Goal: Task Accomplishment & Management: Complete application form

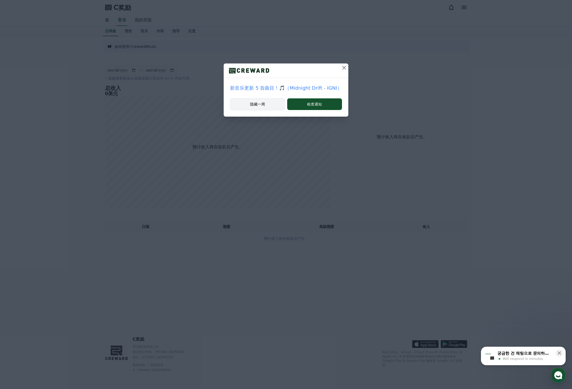
click at [266, 106] on button "隐藏一周" at bounding box center [257, 104] width 55 height 12
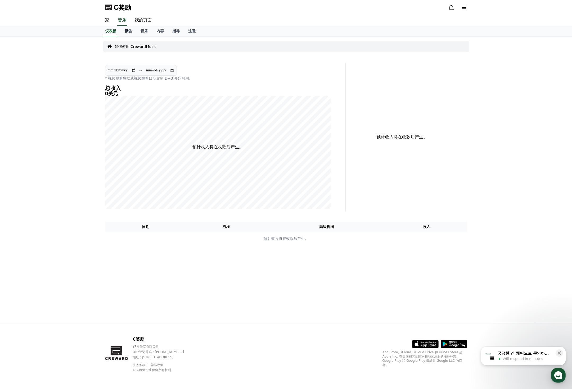
click at [126, 31] on font "报告" at bounding box center [128, 31] width 7 height 4
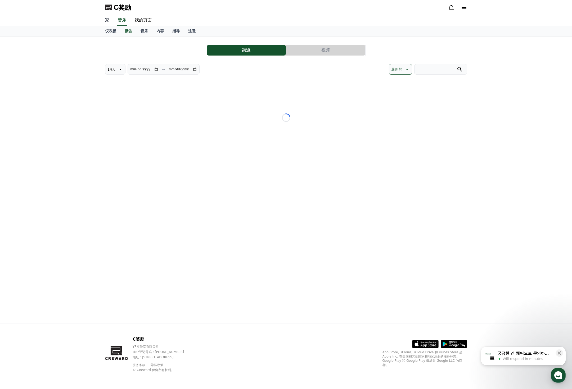
click at [104, 19] on link "家" at bounding box center [107, 20] width 13 height 11
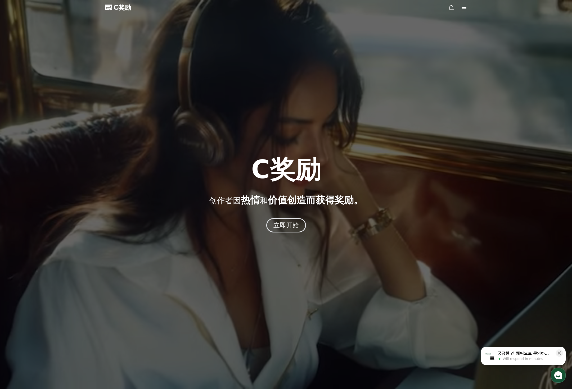
click at [464, 10] on icon at bounding box center [464, 7] width 6 height 6
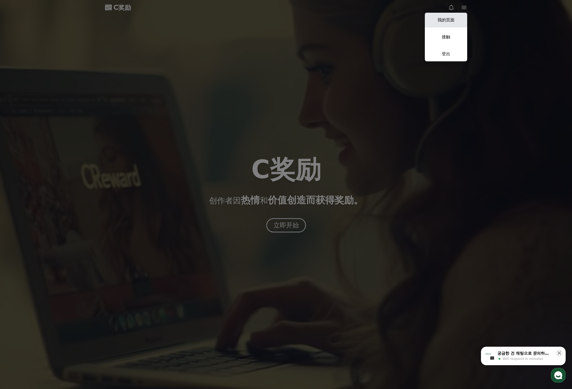
click at [456, 18] on link "我的页面" at bounding box center [446, 20] width 42 height 15
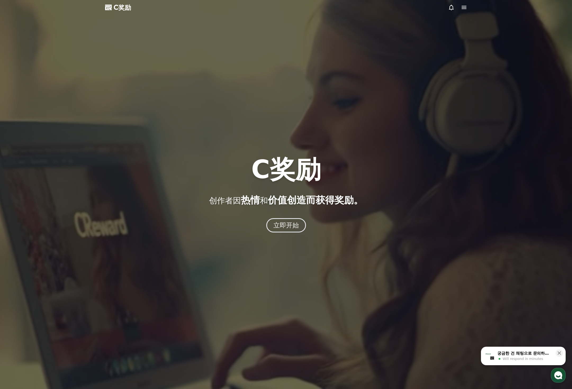
select select "**********"
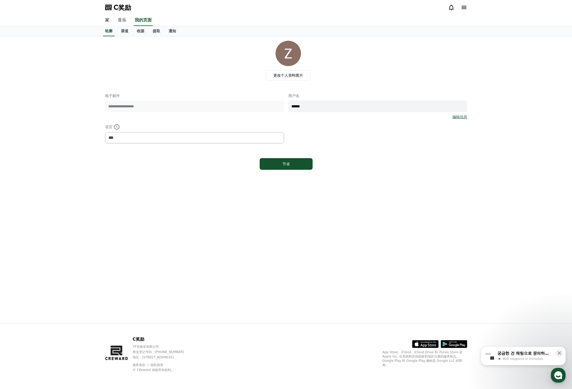
click at [122, 19] on font "音乐" at bounding box center [122, 19] width 8 height 5
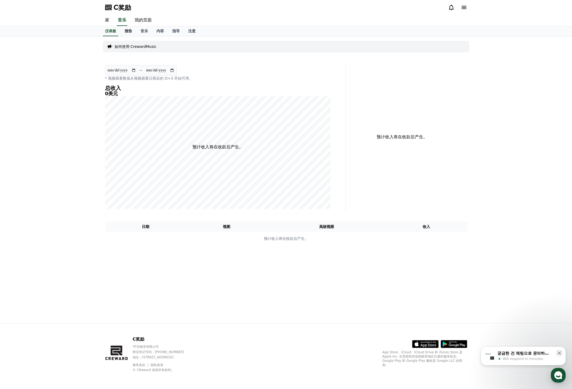
click at [127, 30] on font "报告" at bounding box center [128, 31] width 7 height 4
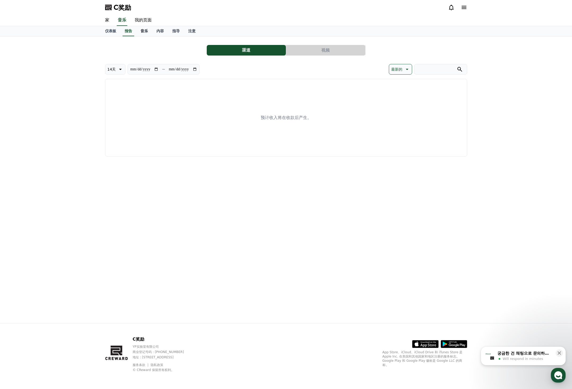
click at [142, 31] on font "音乐" at bounding box center [144, 31] width 7 height 4
click at [158, 31] on font "内容" at bounding box center [159, 31] width 7 height 4
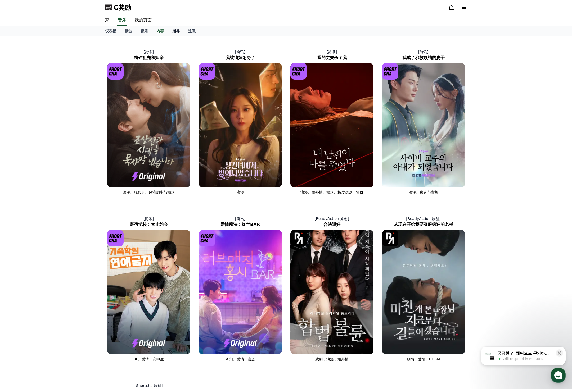
click at [172, 31] on link "指导" at bounding box center [176, 31] width 16 height 10
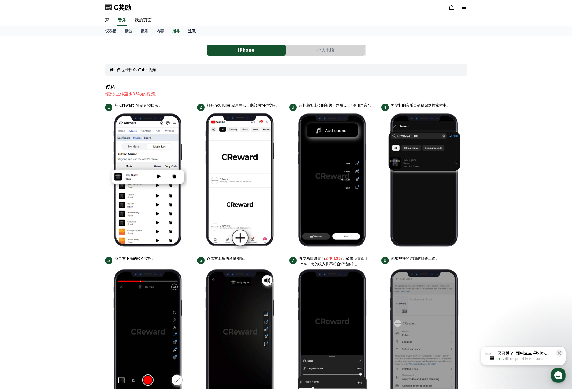
click at [190, 33] on font "注意" at bounding box center [191, 31] width 7 height 4
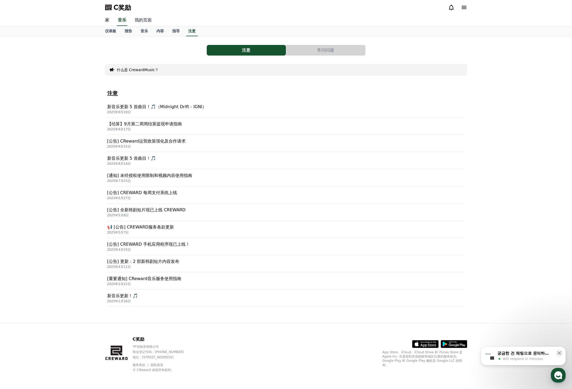
click at [140, 21] on font "我的页面" at bounding box center [143, 19] width 17 height 5
select select "**********"
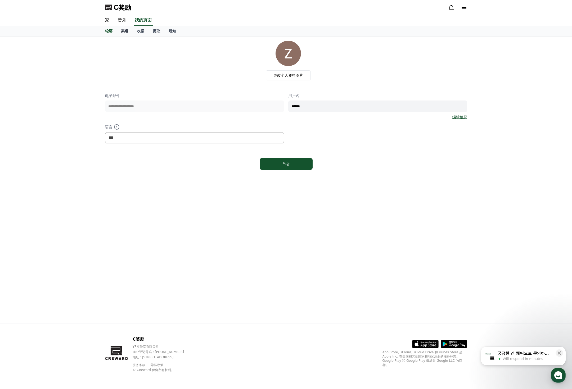
click at [122, 31] on font "渠道" at bounding box center [124, 31] width 7 height 4
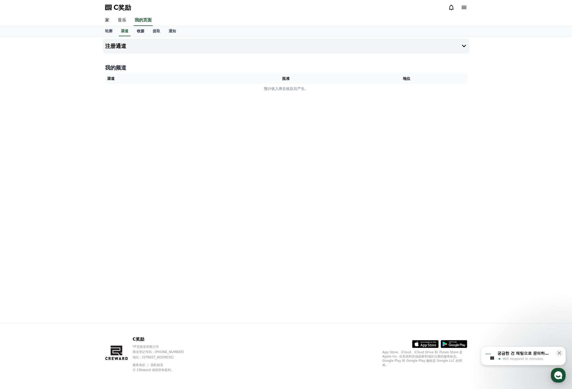
click at [140, 32] on font "收据" at bounding box center [140, 31] width 7 height 4
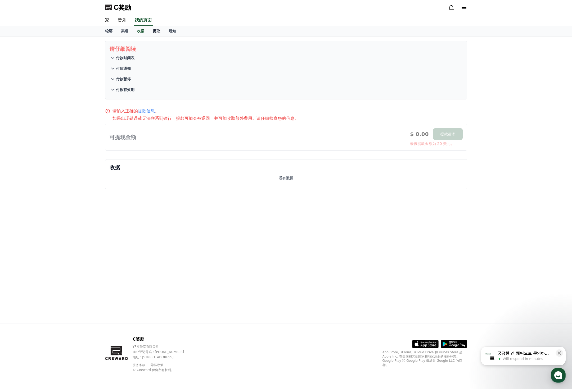
click at [155, 33] on link "提取" at bounding box center [157, 31] width 16 height 10
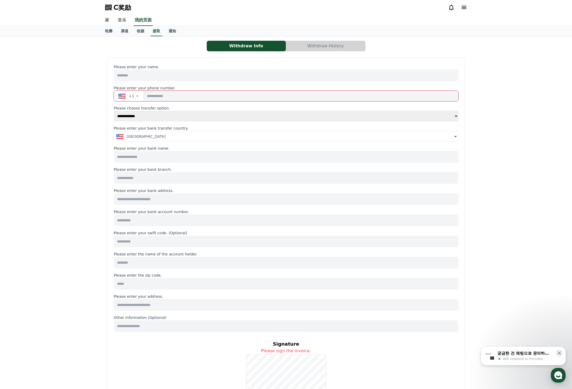
select select
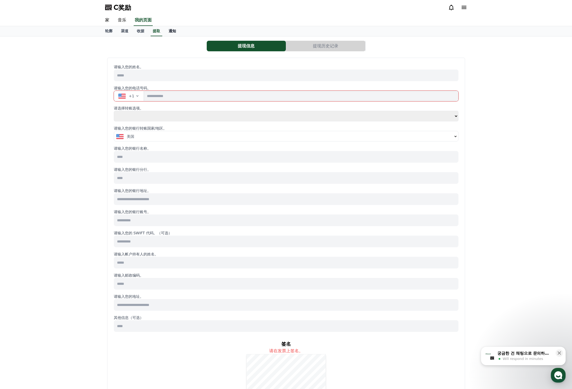
click at [166, 33] on link "通知" at bounding box center [172, 31] width 16 height 10
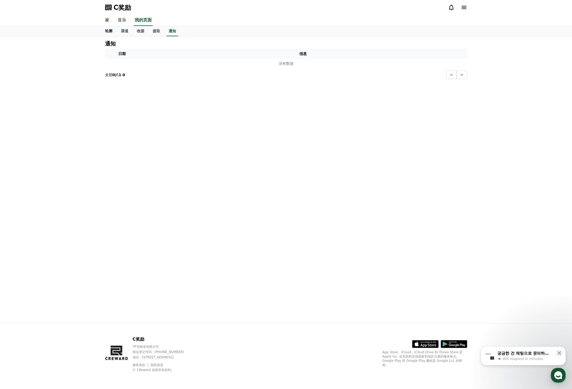
click at [107, 29] on font "轮廓" at bounding box center [108, 31] width 7 height 4
select select "**********"
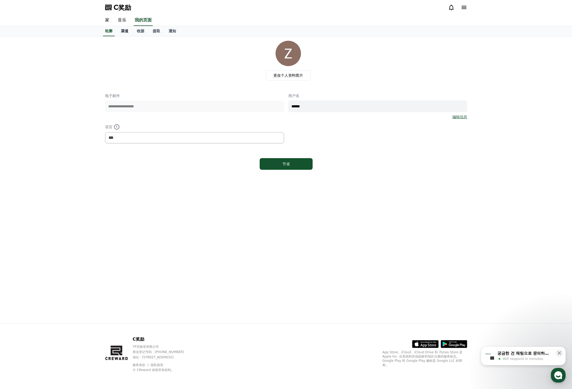
click at [120, 30] on link "渠道" at bounding box center [125, 31] width 16 height 10
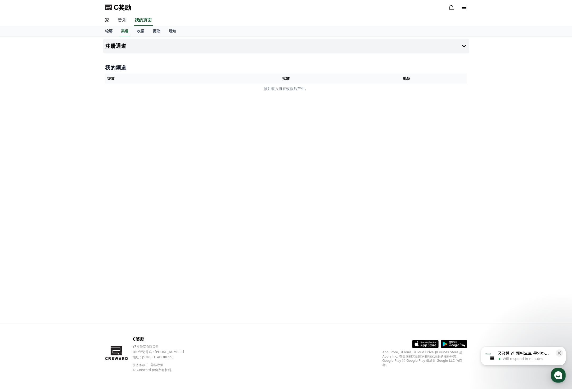
click at [120, 20] on font "音乐" at bounding box center [122, 19] width 8 height 5
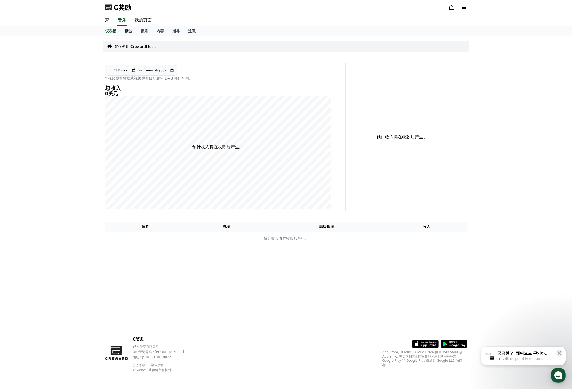
click at [127, 29] on font "报告" at bounding box center [128, 31] width 7 height 4
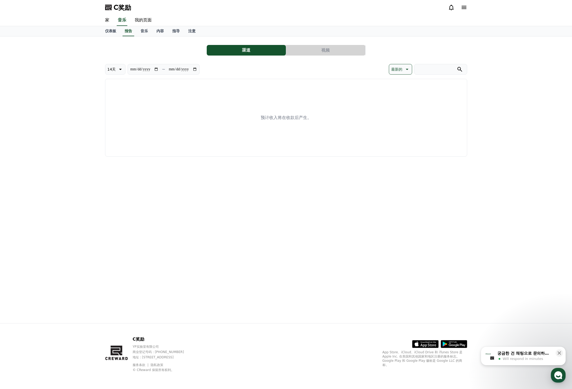
click at [136, 30] on div "仪表板 报告 音乐 内容 指导 注意" at bounding box center [286, 31] width 371 height 10
click at [139, 31] on link "音乐" at bounding box center [144, 31] width 16 height 10
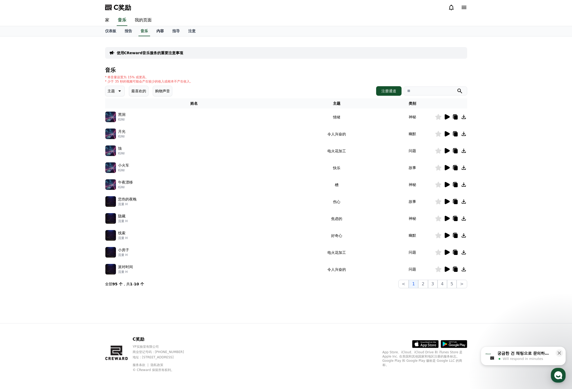
click at [153, 32] on link "内容" at bounding box center [160, 31] width 16 height 10
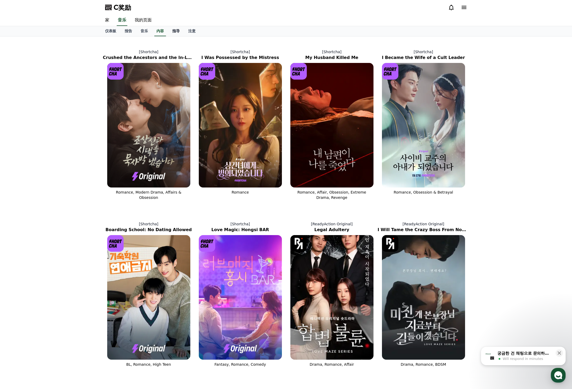
click at [170, 31] on link "指导" at bounding box center [176, 31] width 16 height 10
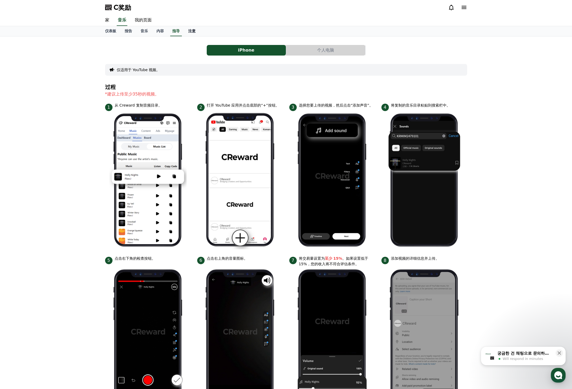
click at [190, 31] on font "注意" at bounding box center [191, 31] width 7 height 4
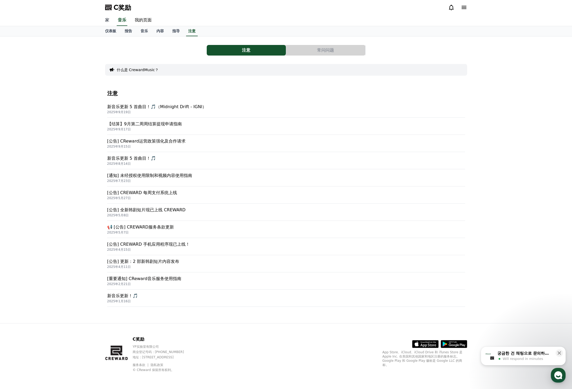
click at [105, 17] on link "家" at bounding box center [107, 20] width 13 height 11
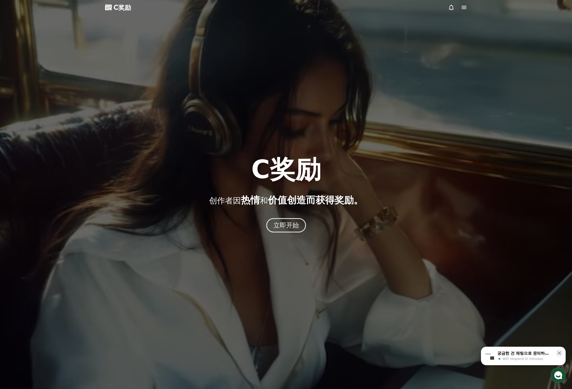
click at [466, 8] on icon at bounding box center [464, 7] width 6 height 6
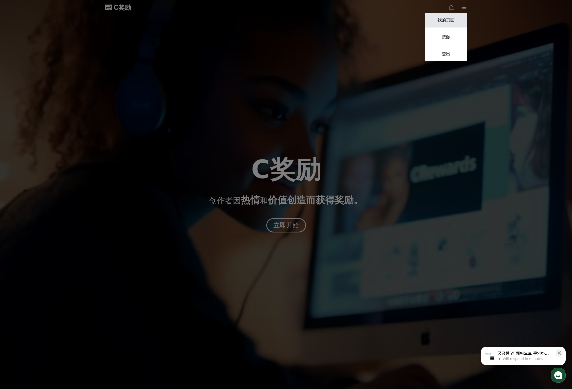
click at [451, 21] on font "我的页面" at bounding box center [446, 19] width 17 height 5
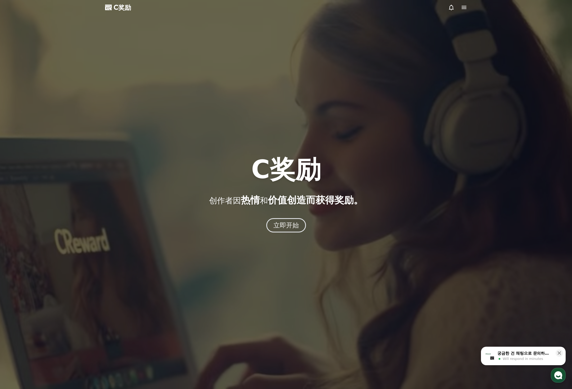
select select "**********"
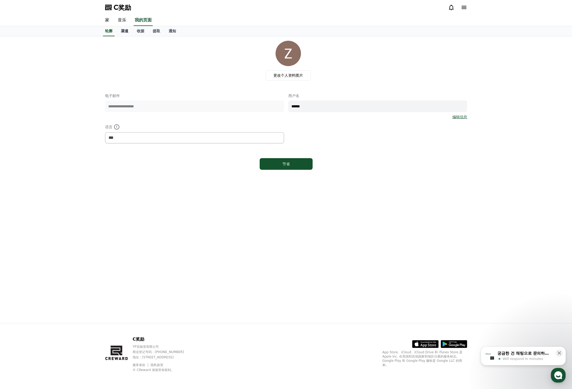
click at [127, 33] on font "渠道" at bounding box center [124, 31] width 7 height 4
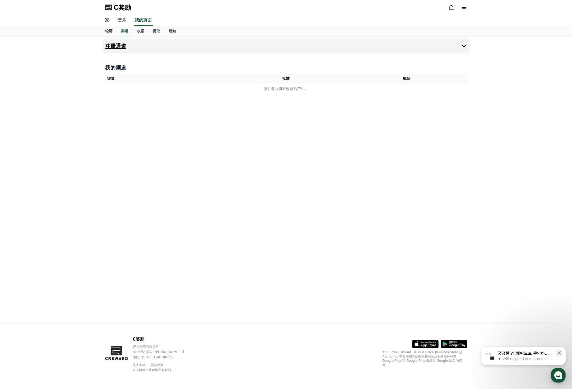
click at [166, 46] on button "注册通道" at bounding box center [286, 46] width 366 height 15
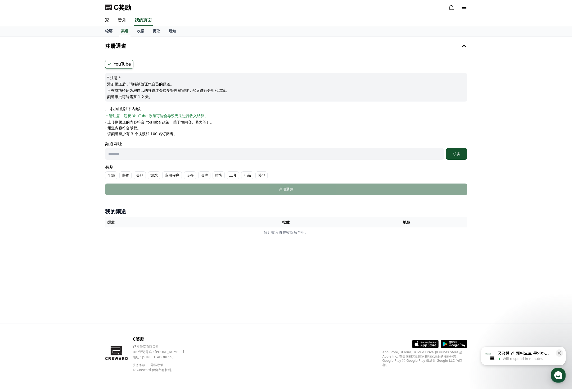
click at [138, 156] on input "text" at bounding box center [274, 154] width 339 height 12
click at [178, 225] on th "渠道" at bounding box center [165, 223] width 121 height 10
click at [111, 177] on font "全部" at bounding box center [110, 175] width 7 height 4
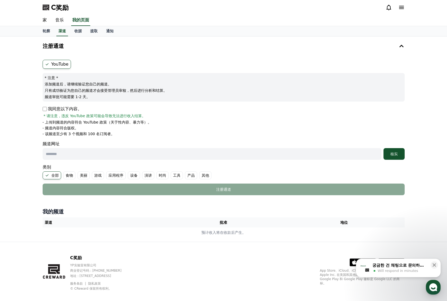
click at [92, 159] on input "text" at bounding box center [212, 154] width 339 height 12
paste input "**********"
type input "**********"
click at [390, 155] on div "核实" at bounding box center [394, 153] width 17 height 5
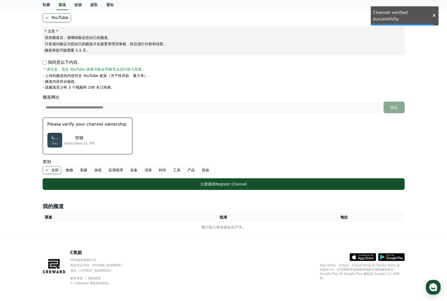
scroll to position [48, 0]
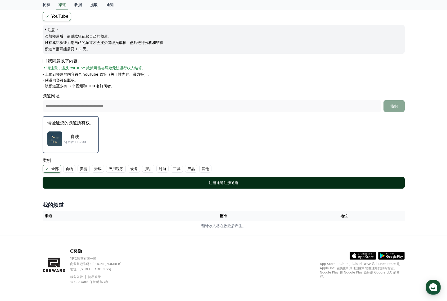
click at [201, 178] on button "注册通道 注册通道" at bounding box center [224, 183] width 362 height 12
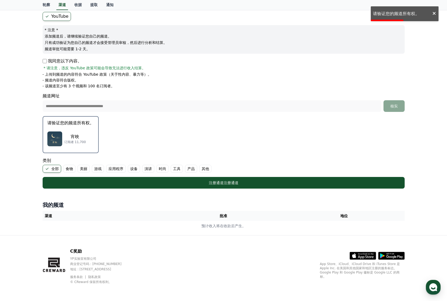
click at [74, 132] on div "宵映 订阅者 11,700" at bounding box center [70, 138] width 47 height 21
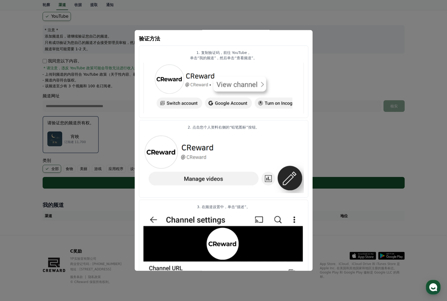
scroll to position [0, 0]
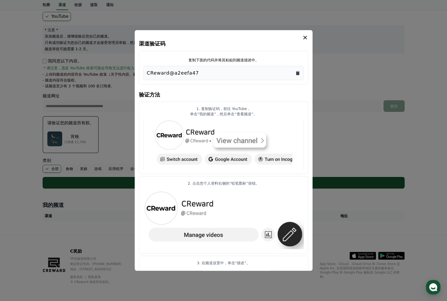
click at [297, 71] on icon "复制到剪贴板" at bounding box center [297, 72] width 5 height 5
click at [298, 73] on icon "复制到剪贴板" at bounding box center [297, 73] width 3 height 4
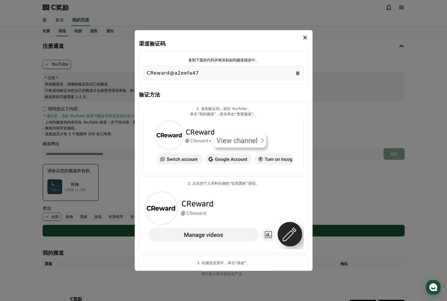
click at [305, 35] on icon "情态动词" at bounding box center [305, 37] width 6 height 6
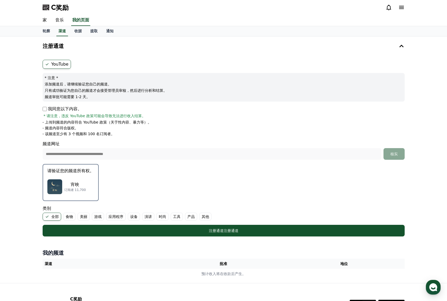
click at [83, 174] on button "请验证您的频道所有权。 宵映 订阅者 11,700" at bounding box center [71, 182] width 56 height 37
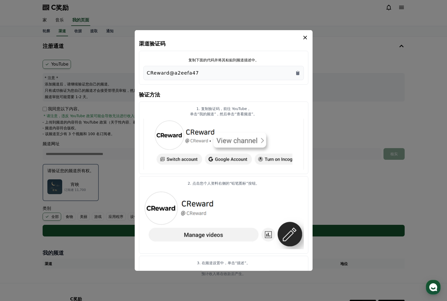
click at [304, 36] on icon "情态动词" at bounding box center [305, 37] width 6 height 6
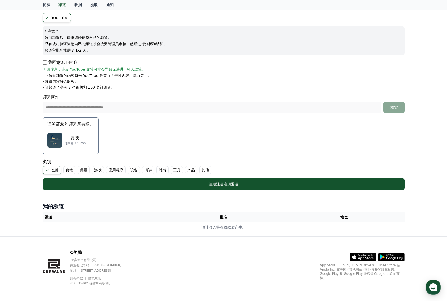
scroll to position [48, 0]
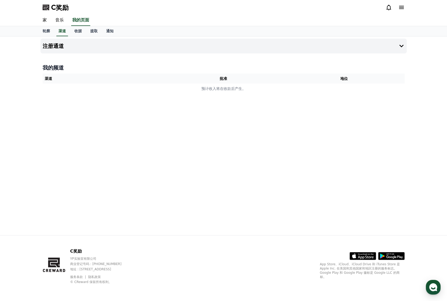
click at [66, 64] on h4 "我的频道" at bounding box center [224, 67] width 362 height 7
click at [60, 68] on font "我的频道" at bounding box center [53, 68] width 21 height 6
click at [164, 45] on button "注册通道" at bounding box center [224, 46] width 366 height 15
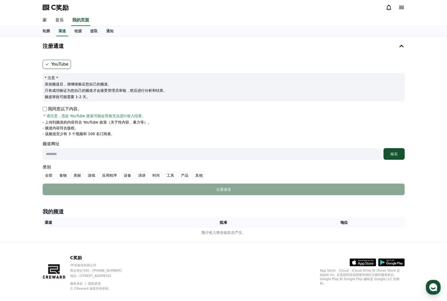
click at [51, 64] on font "YouTube" at bounding box center [59, 64] width 17 height 5
drag, startPoint x: 60, startPoint y: 83, endPoint x: 89, endPoint y: 83, distance: 29.4
click at [89, 83] on font "添加频道后，请继续验证您自己的频道。" at bounding box center [78, 84] width 67 height 4
click at [83, 89] on font "只有成功验证为您自己的频道才会接受管理员审核，然后进行分析和结算。" at bounding box center [106, 90] width 122 height 4
drag, startPoint x: 88, startPoint y: 88, endPoint x: 120, endPoint y: 90, distance: 32.1
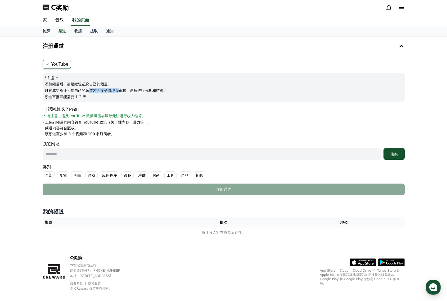
click at [120, 90] on font "只有成功验证为您自己的频道才会接受管理员审核，然后进行分析和结算。" at bounding box center [106, 90] width 122 height 4
click at [123, 93] on p "只有成功验证为您自己的频道才会接受管理员审核，然后进行分析和结算。" at bounding box center [224, 90] width 358 height 5
click at [45, 32] on font "轮廓" at bounding box center [46, 31] width 7 height 4
select select "**********"
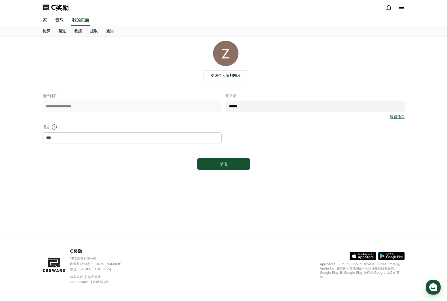
click at [61, 32] on font "渠道" at bounding box center [62, 31] width 7 height 4
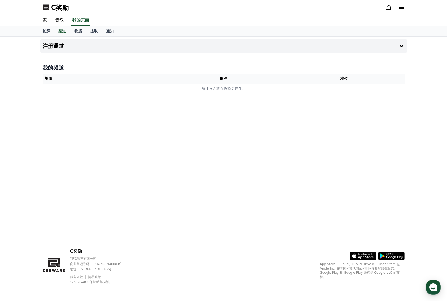
click at [115, 82] on th "渠道" at bounding box center [103, 79] width 121 height 10
click at [396, 42] on button "注册通道" at bounding box center [224, 46] width 366 height 15
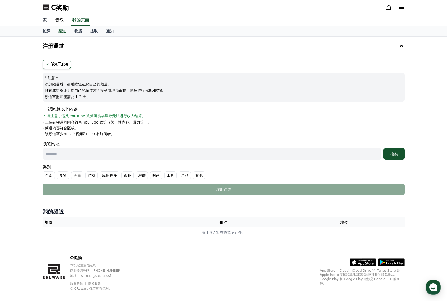
click at [46, 20] on font "家" at bounding box center [45, 19] width 4 height 5
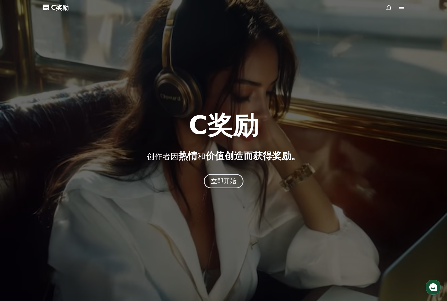
click at [401, 9] on icon at bounding box center [401, 7] width 6 height 6
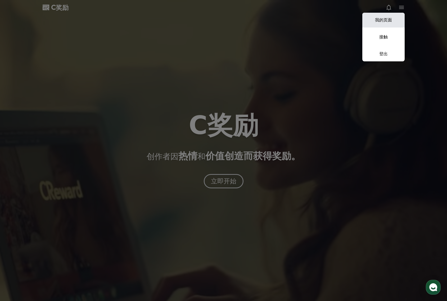
click at [394, 19] on link "我的页面" at bounding box center [383, 20] width 42 height 15
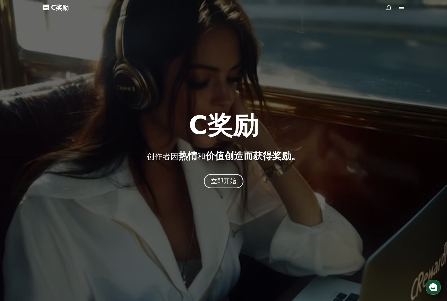
select select "**********"
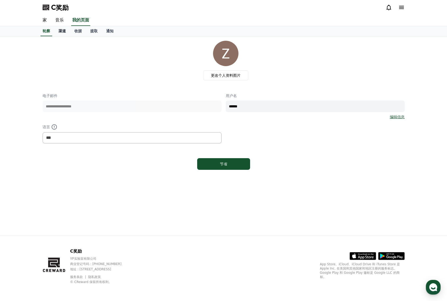
click at [65, 30] on font "渠道" at bounding box center [62, 31] width 7 height 4
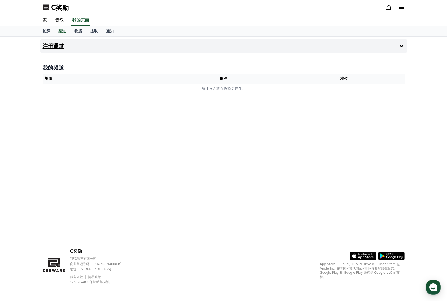
click at [129, 50] on button "注册通道" at bounding box center [224, 46] width 366 height 15
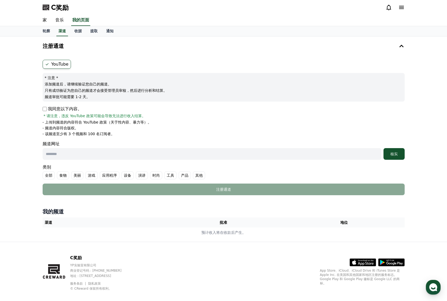
scroll to position [7, 0]
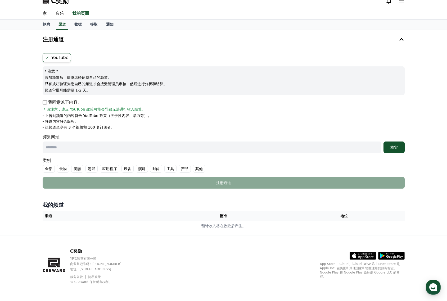
click at [132, 154] on form "YouTube * 注意 * 添加频道后，请继续验证您自己的频道。 只有成功验证为您自己的频道才会接受管理员审核，然后进行分析和结算。 频道审批可能需要 1-…" at bounding box center [224, 121] width 362 height 136
click at [148, 151] on input "text" at bounding box center [212, 148] width 339 height 12
paste input "**********"
type input "**********"
drag, startPoint x: 148, startPoint y: 146, endPoint x: -59, endPoint y: 122, distance: 208.1
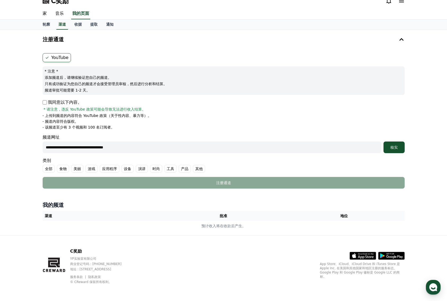
click at [0, 122] on html "**********" at bounding box center [223, 147] width 447 height 308
click at [44, 168] on label "全部" at bounding box center [49, 169] width 12 height 8
click at [392, 150] on button "核实" at bounding box center [394, 148] width 21 height 12
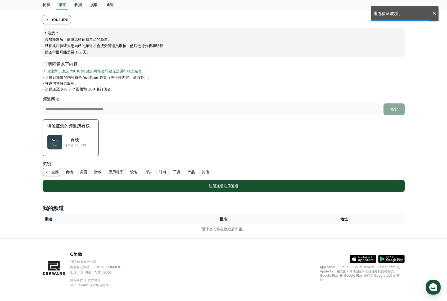
scroll to position [47, 0]
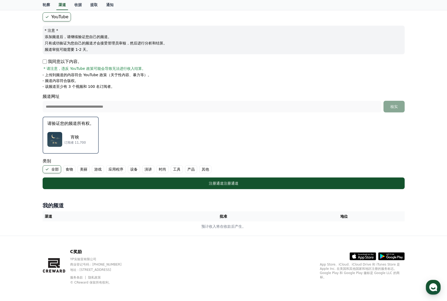
click at [57, 126] on font "请验证您的频道所有权。" at bounding box center [70, 123] width 47 height 5
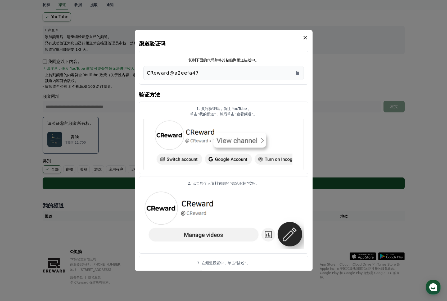
click at [396, 106] on button "关闭模态框" at bounding box center [223, 150] width 447 height 301
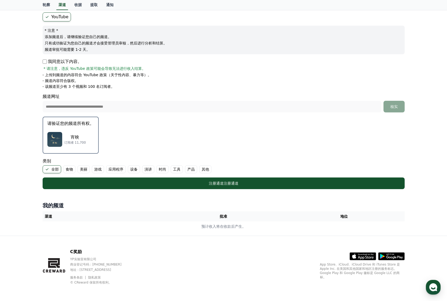
scroll to position [48, 0]
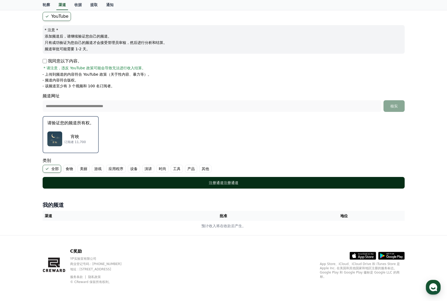
click at [209, 182] on font "注册通道" at bounding box center [216, 183] width 15 height 4
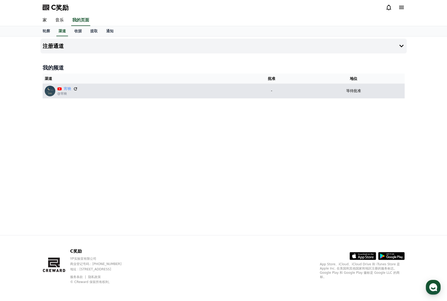
click at [74, 87] on icon at bounding box center [75, 89] width 5 height 5
click at [284, 89] on p "-" at bounding box center [272, 91] width 58 height 6
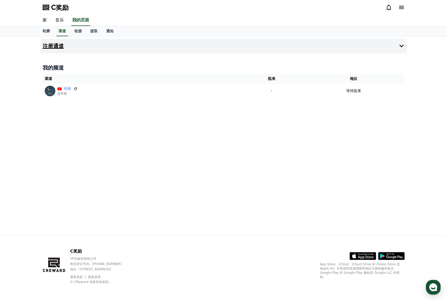
click at [394, 49] on button "注册通道" at bounding box center [224, 46] width 366 height 15
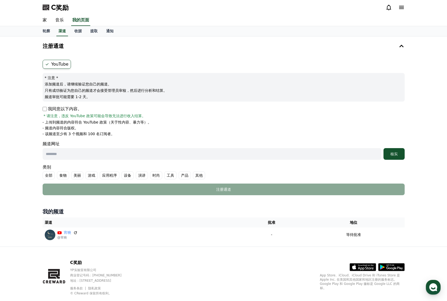
scroll to position [12, 0]
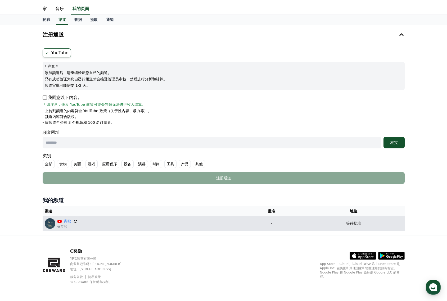
click at [164, 219] on div "宵映 @宵映" at bounding box center [142, 223] width 194 height 11
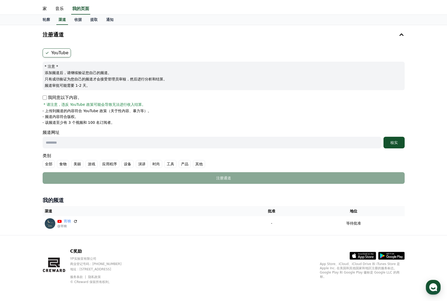
click at [123, 147] on input "text" at bounding box center [212, 143] width 339 height 12
type input "**********"
click at [391, 144] on font "核实" at bounding box center [393, 143] width 7 height 4
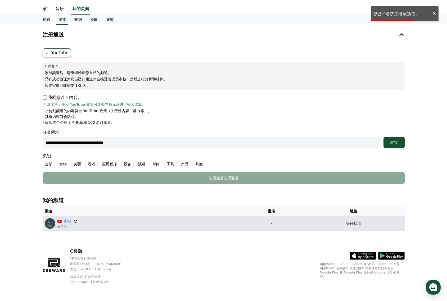
click at [90, 219] on div "宵映 @宵映" at bounding box center [142, 223] width 194 height 11
click at [75, 218] on div "宵映 @宵映" at bounding box center [142, 223] width 194 height 11
click at [74, 220] on icon at bounding box center [75, 221] width 5 height 5
click at [77, 222] on icon at bounding box center [75, 221] width 3 height 3
click at [297, 223] on p "-" at bounding box center [272, 224] width 58 height 6
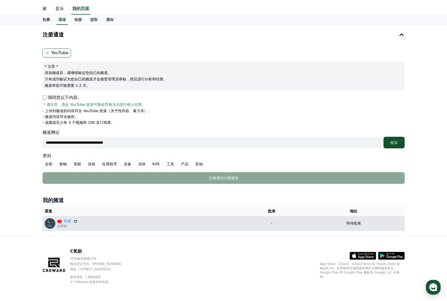
click at [271, 222] on font "-" at bounding box center [271, 223] width 1 height 4
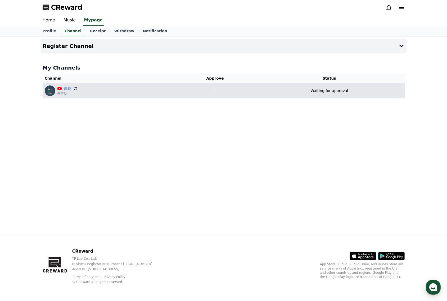
click at [314, 92] on p "Waiting for approval" at bounding box center [330, 91] width 38 height 6
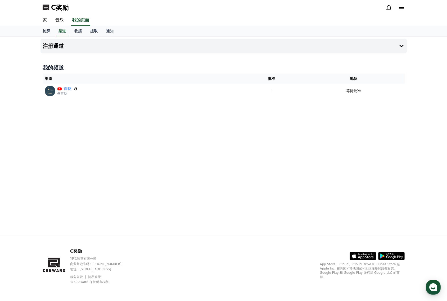
click at [243, 130] on div "注册通道 我的频道 渠道 批准 地位 宵映 @宵映 - 等待批准" at bounding box center [223, 136] width 371 height 199
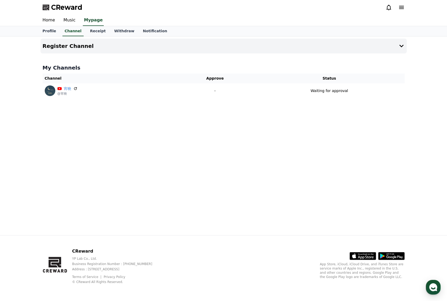
click at [307, 128] on div "Register Channel My Channels Channel Approve Status 宵映 @宵映 - Waiting for approv…" at bounding box center [223, 136] width 371 height 199
click at [402, 7] on icon at bounding box center [401, 7] width 5 height 3
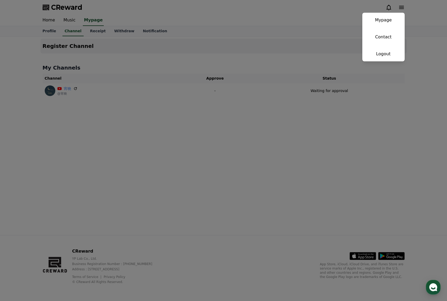
click at [122, 164] on button "close" at bounding box center [223, 150] width 447 height 301
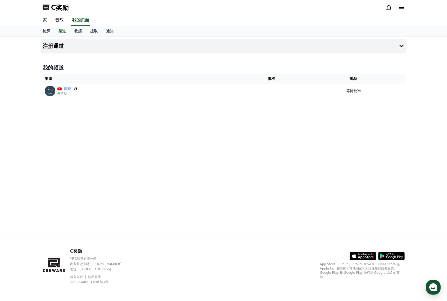
click at [141, 108] on div "注册通道 我的频道 渠道 批准 地位 宵映 @宵映 - 等待批准" at bounding box center [223, 136] width 371 height 199
click at [59, 21] on font "音乐" at bounding box center [59, 19] width 8 height 5
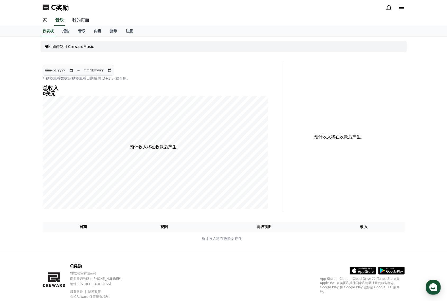
click at [77, 21] on font "我的页面" at bounding box center [80, 19] width 17 height 5
select select "**********"
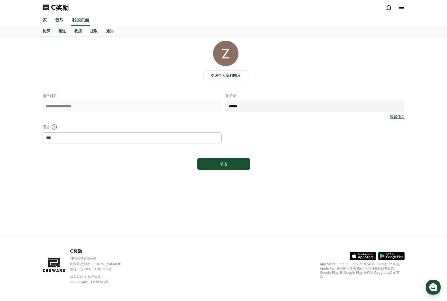
click at [60, 31] on font "渠道" at bounding box center [62, 31] width 7 height 4
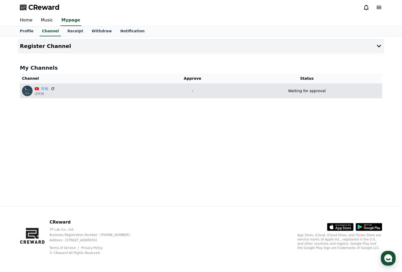
click at [266, 92] on div "Waiting for approval" at bounding box center [307, 91] width 146 height 6
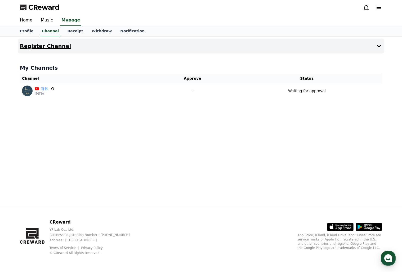
click at [372, 45] on button "Register Channel" at bounding box center [201, 46] width 366 height 15
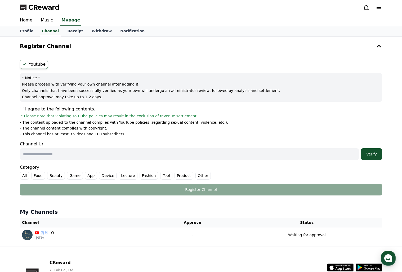
scroll to position [41, 0]
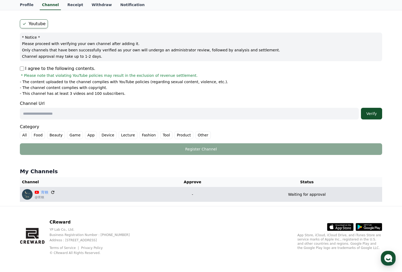
click at [52, 192] on icon at bounding box center [52, 192] width 5 height 5
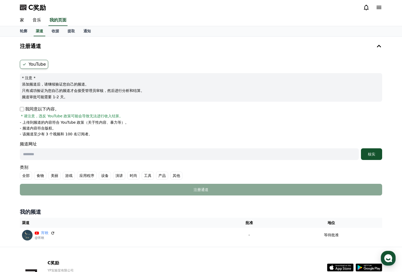
scroll to position [41, 0]
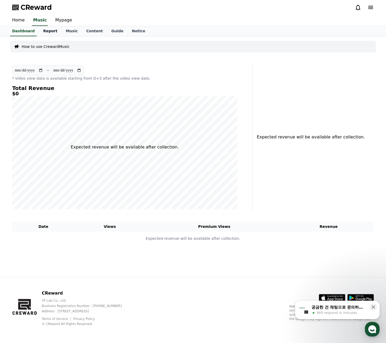
click at [48, 32] on link "Report" at bounding box center [50, 31] width 23 height 10
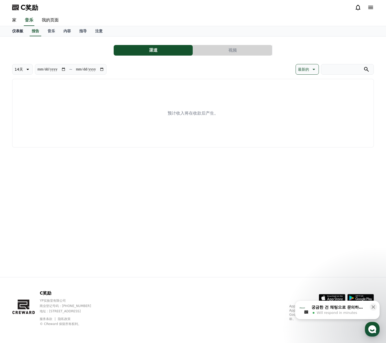
click at [19, 29] on font "仪表板" at bounding box center [17, 31] width 11 height 4
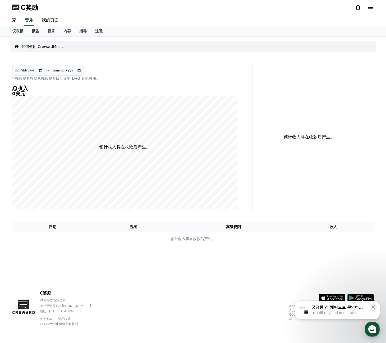
click at [30, 31] on link "报告" at bounding box center [36, 31] width 16 height 10
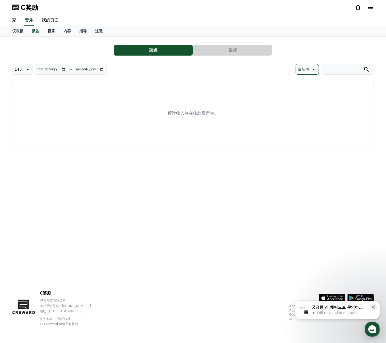
click at [51, 31] on font "音乐" at bounding box center [51, 31] width 7 height 4
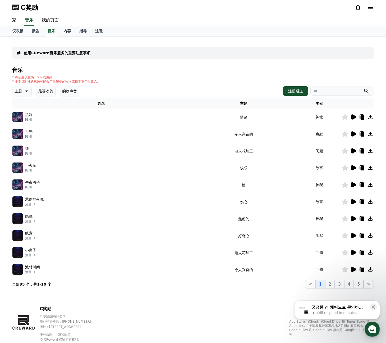
click at [63, 32] on link "内容" at bounding box center [67, 31] width 16 height 10
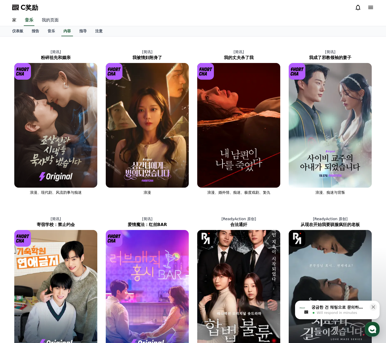
click at [48, 22] on font "我的页面" at bounding box center [50, 19] width 17 height 5
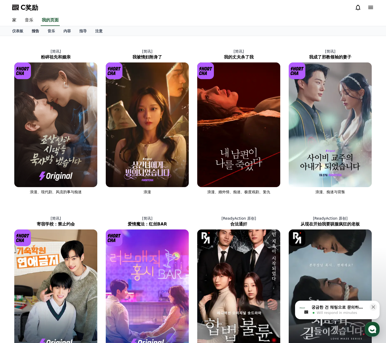
select select "**********"
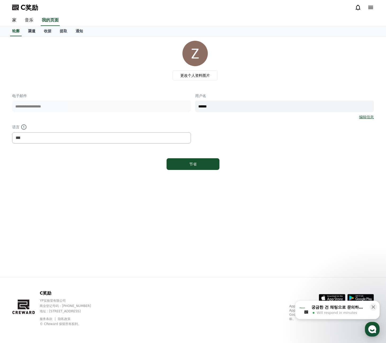
click at [30, 32] on font "渠道" at bounding box center [31, 31] width 7 height 4
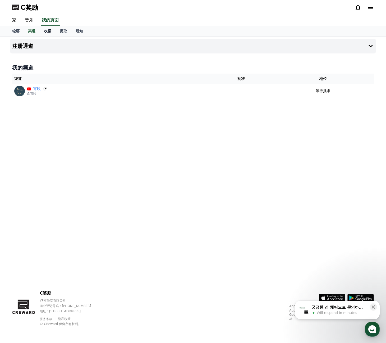
click at [47, 32] on font "收据" at bounding box center [47, 31] width 7 height 4
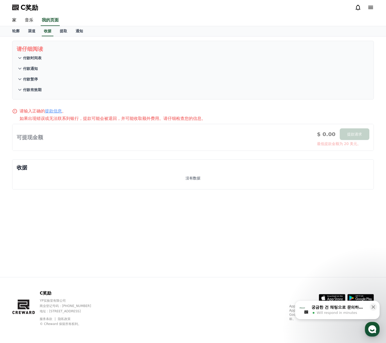
click at [21, 88] on icon at bounding box center [20, 90] width 6 height 6
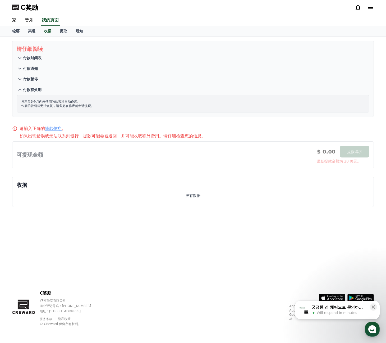
click at [22, 83] on button "付款暂停" at bounding box center [193, 79] width 353 height 11
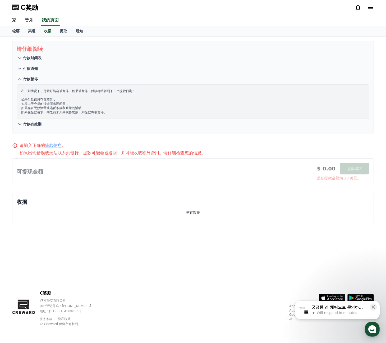
click at [21, 74] on button "付款暂停" at bounding box center [193, 79] width 353 height 11
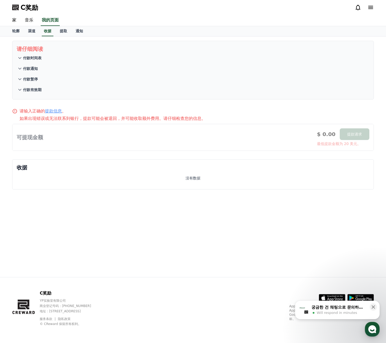
click at [25, 68] on font "付款通知" at bounding box center [30, 68] width 15 height 4
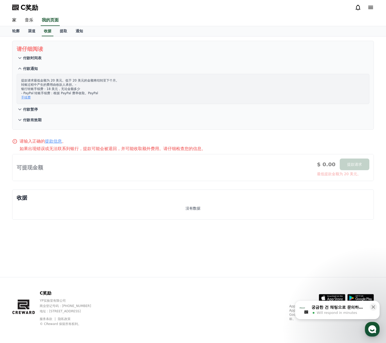
click at [23, 59] on icon at bounding box center [20, 58] width 6 height 6
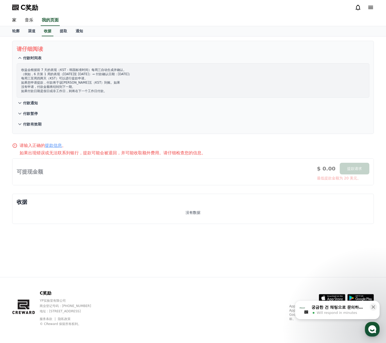
click at [25, 99] on button "付款通知" at bounding box center [193, 103] width 353 height 11
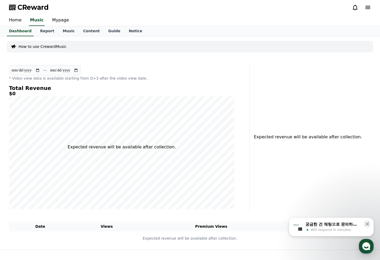
click at [300, 29] on div "Dashboard Report Music Content Guide Notice" at bounding box center [190, 31] width 371 height 10
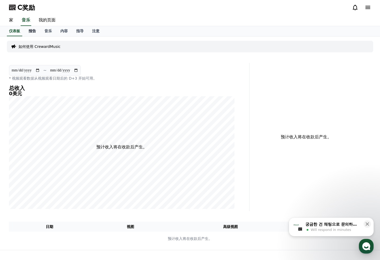
click at [26, 28] on link "报告" at bounding box center [32, 31] width 16 height 10
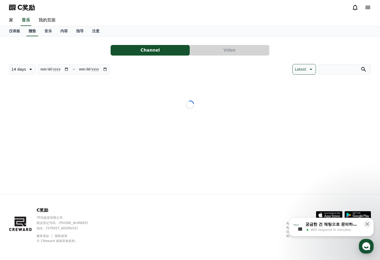
click at [31, 30] on font "报告" at bounding box center [32, 31] width 7 height 4
click at [51, 30] on font "音乐" at bounding box center [47, 31] width 7 height 4
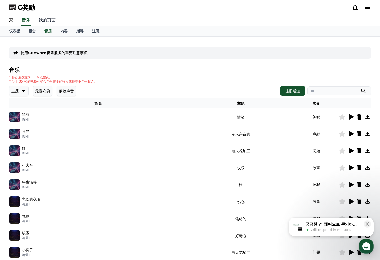
click at [50, 19] on font "我的页面" at bounding box center [47, 19] width 17 height 5
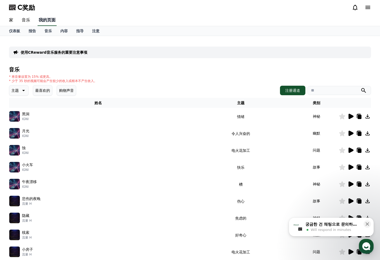
select select "**********"
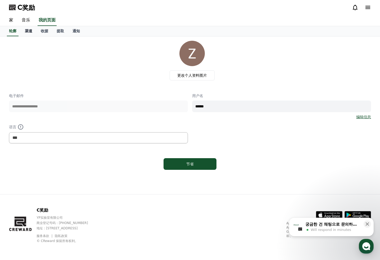
click at [33, 32] on link "渠道" at bounding box center [29, 31] width 16 height 10
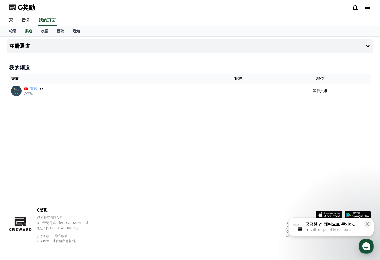
click at [92, 113] on div "注册通道 我的频道 渠道 批准 地位 宵映 @宵映 - 等待批准" at bounding box center [190, 116] width 371 height 158
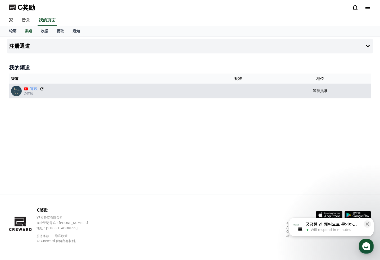
click at [42, 89] on icon at bounding box center [41, 89] width 5 height 5
click at [302, 91] on div "等待批准" at bounding box center [320, 91] width 98 height 6
click at [281, 90] on div "等待批准" at bounding box center [320, 91] width 98 height 6
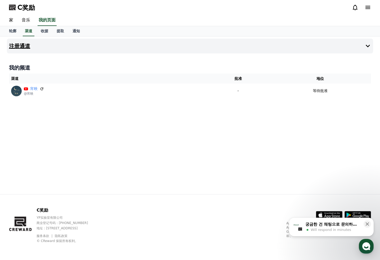
click at [365, 44] on icon at bounding box center [368, 46] width 6 height 6
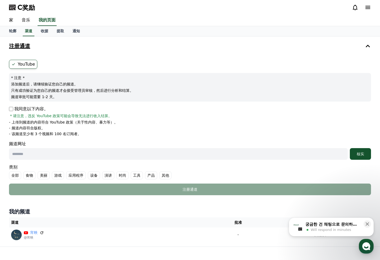
click at [365, 44] on icon at bounding box center [368, 46] width 6 height 6
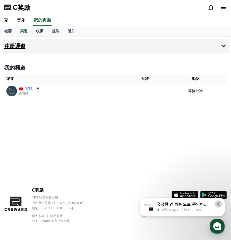
click at [217, 204] on icon at bounding box center [217, 203] width 5 height 5
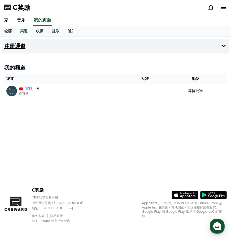
click at [184, 194] on icon at bounding box center [187, 192] width 15 height 1
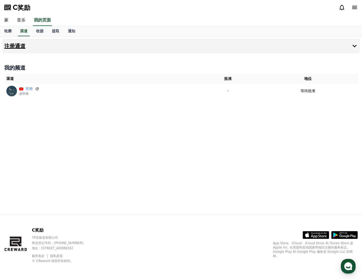
click at [354, 7] on icon at bounding box center [354, 7] width 5 height 3
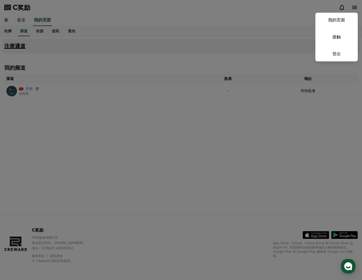
click at [210, 52] on button "关闭" at bounding box center [181, 140] width 362 height 280
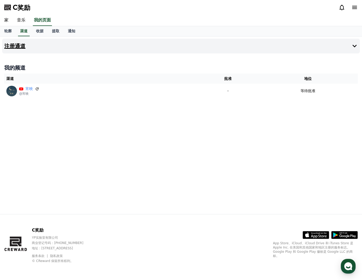
click at [353, 7] on icon at bounding box center [354, 7] width 5 height 3
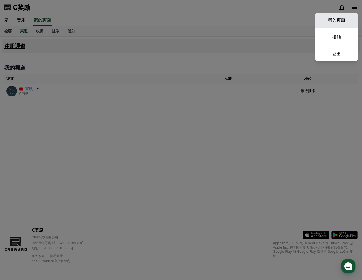
click at [340, 16] on link "我的页面" at bounding box center [336, 20] width 42 height 15
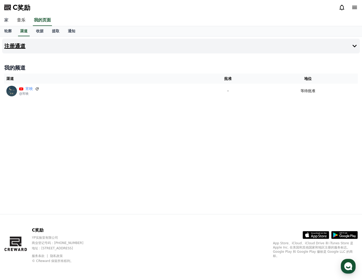
select select "**********"
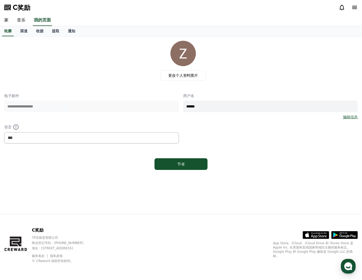
click at [348, 117] on font "编辑信息" at bounding box center [350, 117] width 15 height 4
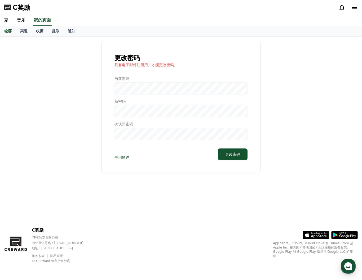
click at [127, 89] on div at bounding box center [180, 108] width 133 height 64
click at [134, 86] on div at bounding box center [180, 108] width 133 height 64
click at [140, 117] on div at bounding box center [180, 108] width 133 height 64
click at [140, 108] on div at bounding box center [180, 108] width 133 height 64
click at [9, 17] on link "家" at bounding box center [6, 20] width 13 height 11
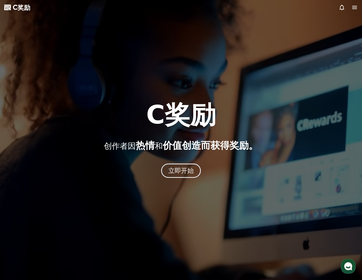
click at [353, 7] on icon at bounding box center [354, 7] width 6 height 6
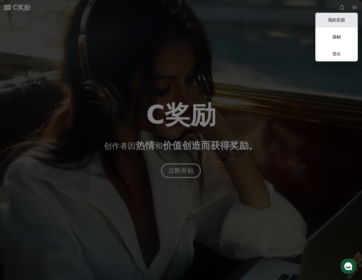
click at [346, 18] on link "我的页面" at bounding box center [336, 20] width 42 height 15
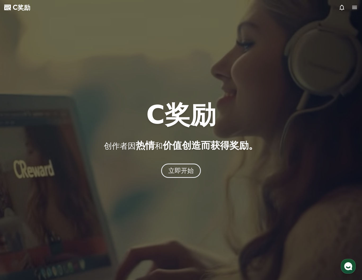
select select "**********"
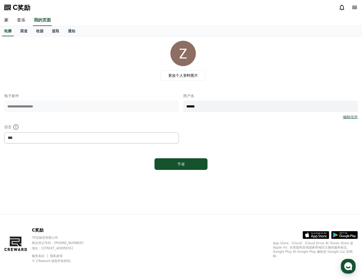
click at [357, 118] on font "编辑信息" at bounding box center [350, 117] width 15 height 4
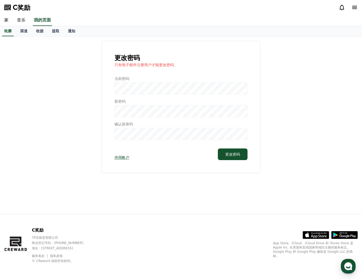
click at [146, 81] on div at bounding box center [180, 108] width 133 height 64
click at [142, 92] on div at bounding box center [180, 108] width 133 height 64
click at [228, 153] on font "更改密码" at bounding box center [232, 154] width 15 height 4
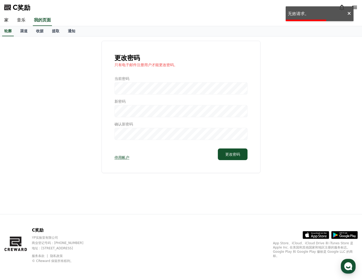
click at [148, 91] on div at bounding box center [180, 108] width 133 height 64
click at [133, 89] on div at bounding box center [180, 108] width 133 height 64
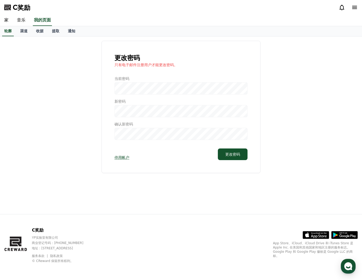
drag, startPoint x: 152, startPoint y: 86, endPoint x: 125, endPoint y: 92, distance: 27.8
click at [137, 90] on div at bounding box center [180, 108] width 133 height 64
click at [125, 92] on div at bounding box center [180, 108] width 133 height 64
click at [128, 113] on div at bounding box center [180, 108] width 133 height 64
click at [233, 151] on button "更改密码" at bounding box center [233, 155] width 30 height 12
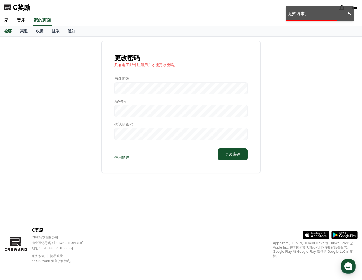
click at [148, 93] on div at bounding box center [180, 108] width 133 height 64
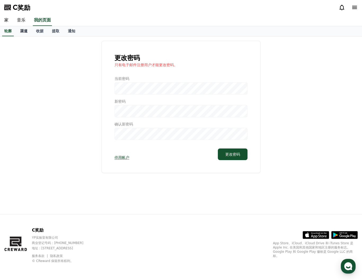
click at [23, 30] on font "渠道" at bounding box center [23, 31] width 7 height 4
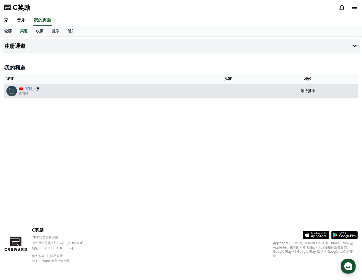
click at [39, 88] on icon at bounding box center [37, 89] width 5 height 5
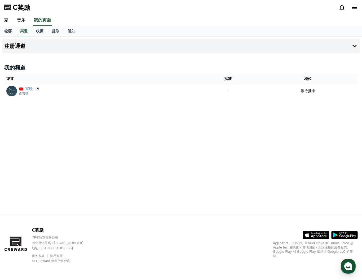
click at [230, 19] on div "家 音乐 我的页面" at bounding box center [181, 20] width 362 height 11
click at [234, 104] on div "注册通道 我的频道 渠道 批准 地位 宵映 @宵映 - 等待批准" at bounding box center [181, 126] width 362 height 178
click at [40, 32] on font "收据" at bounding box center [39, 31] width 7 height 4
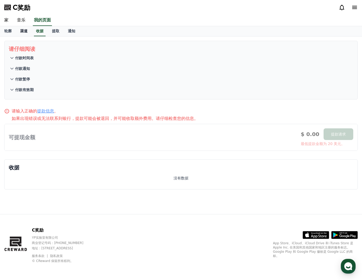
click at [30, 29] on link "渠道" at bounding box center [24, 31] width 16 height 10
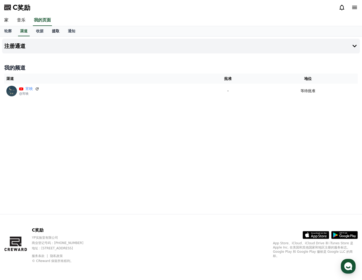
click at [55, 32] on font "提取" at bounding box center [55, 31] width 7 height 4
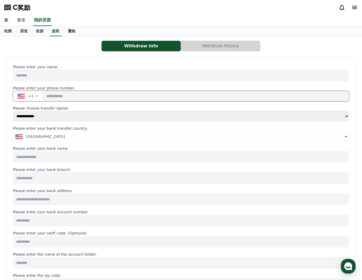
select select
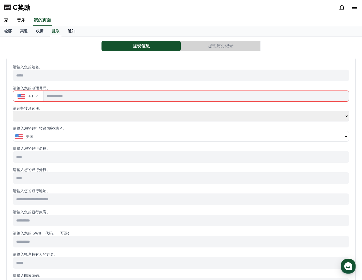
click at [70, 31] on font "通知" at bounding box center [71, 31] width 7 height 4
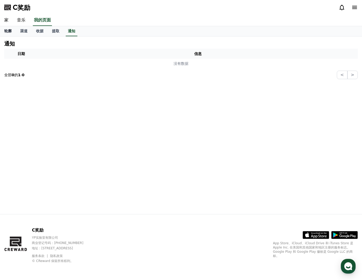
click at [10, 32] on font "轮廓" at bounding box center [7, 31] width 7 height 4
select select "**********"
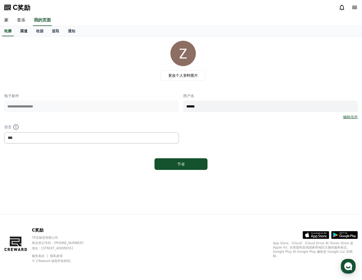
click at [20, 31] on font "渠道" at bounding box center [23, 31] width 7 height 4
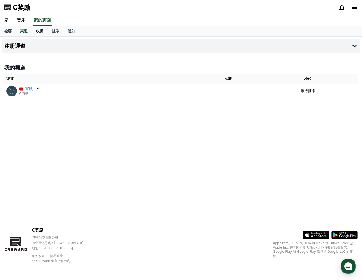
click at [37, 30] on font "收据" at bounding box center [39, 31] width 7 height 4
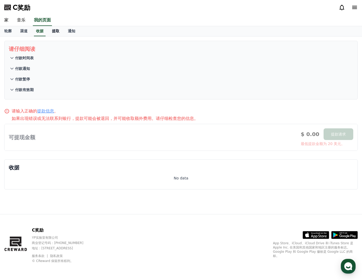
click at [50, 32] on link "提取" at bounding box center [56, 31] width 16 height 10
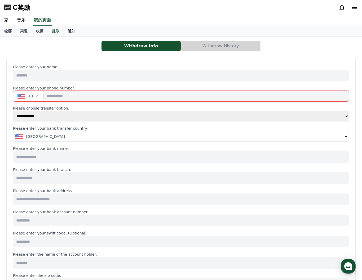
select select
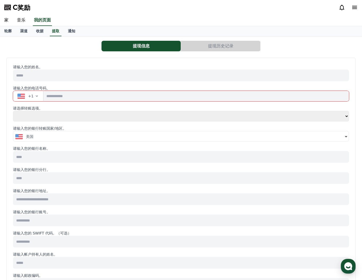
click at [209, 46] on font "提现历史记录" at bounding box center [220, 45] width 25 height 5
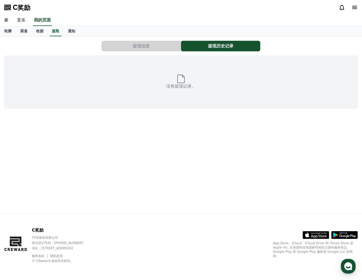
click at [165, 46] on button "提现信息" at bounding box center [140, 46] width 79 height 11
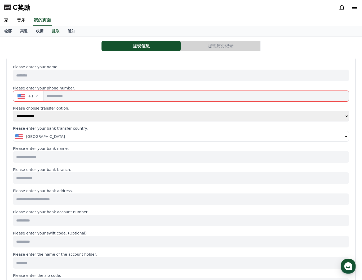
select select
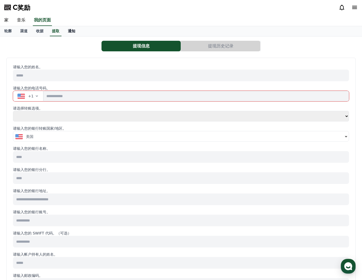
click at [69, 32] on font "通知" at bounding box center [71, 31] width 7 height 4
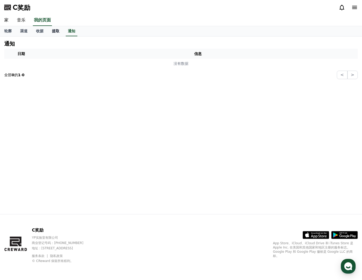
click at [54, 32] on font "提取" at bounding box center [55, 31] width 7 height 4
click at [40, 31] on font "收据" at bounding box center [39, 31] width 7 height 4
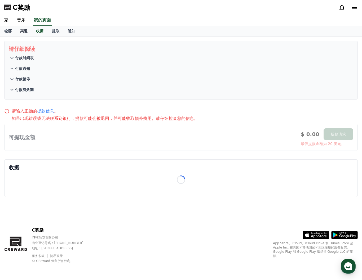
click at [25, 32] on font "渠道" at bounding box center [23, 31] width 7 height 4
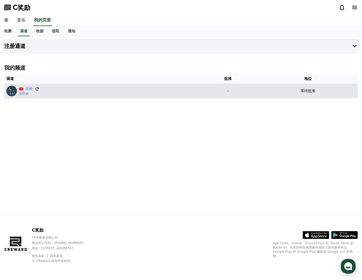
click at [37, 89] on icon at bounding box center [37, 89] width 5 height 5
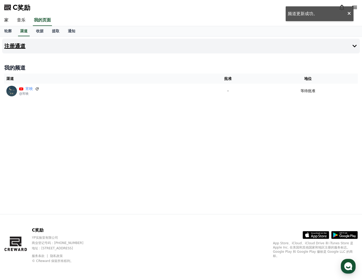
click at [347, 46] on button "注册通道" at bounding box center [180, 46] width 357 height 15
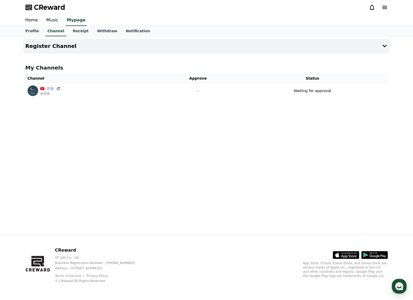
click at [342, 204] on div "Register Channel My Channels Channel Approve Status 宵映 @宵映 - Waiting for approv…" at bounding box center [206, 136] width 371 height 198
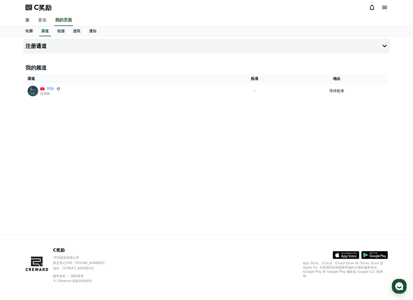
click at [43, 21] on font "音乐" at bounding box center [42, 19] width 8 height 5
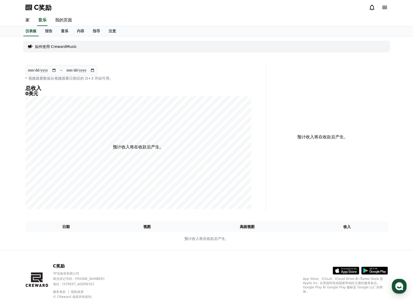
click at [65, 33] on link "音乐" at bounding box center [65, 31] width 16 height 10
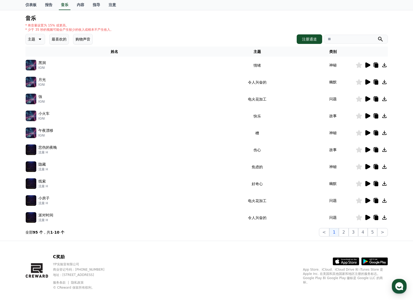
scroll to position [59, 0]
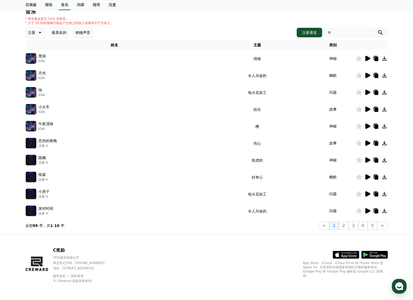
click at [361, 58] on icon at bounding box center [367, 58] width 5 height 5
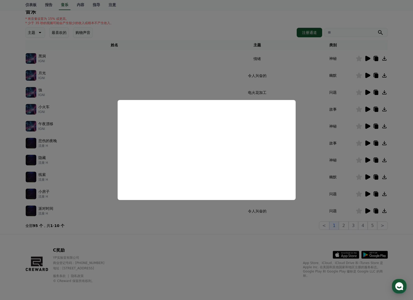
click at [151, 245] on button "close modal" at bounding box center [206, 150] width 413 height 300
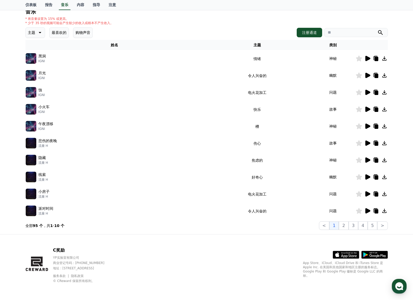
click at [361, 59] on icon at bounding box center [376, 59] width 4 height 4
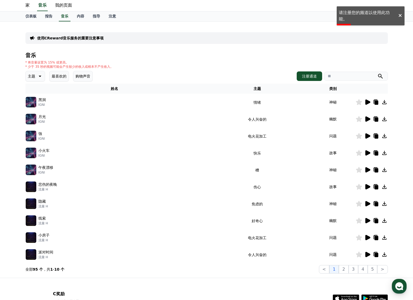
scroll to position [0, 0]
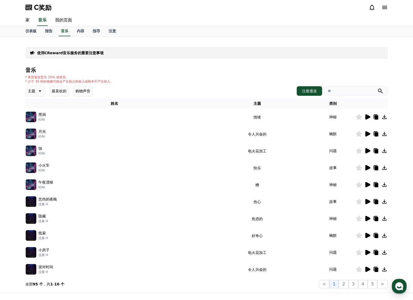
click at [78, 52] on font "使用CReward音乐服务的重要注意事项" at bounding box center [70, 53] width 67 height 4
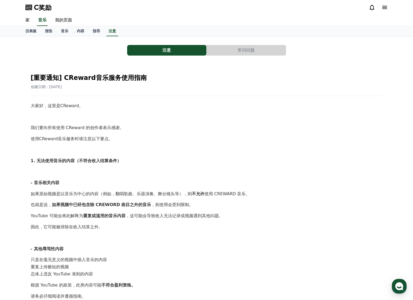
click at [249, 48] on font "常问问题" at bounding box center [245, 50] width 17 height 5
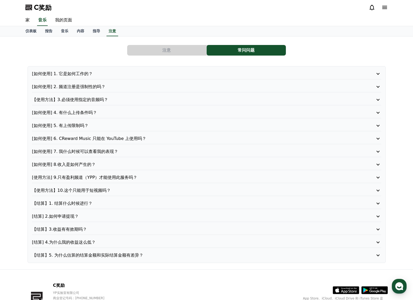
click at [119, 129] on p "[如何使用] 5. 有上传限制吗？" at bounding box center [192, 126] width 321 height 6
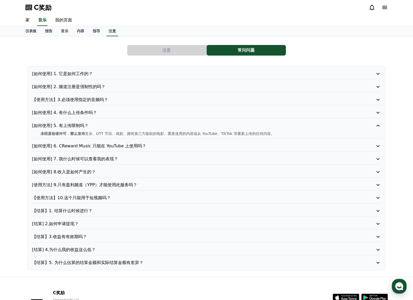
click at [126, 114] on p "[如何使用] 4. 有什么上传条件吗？" at bounding box center [192, 113] width 321 height 6
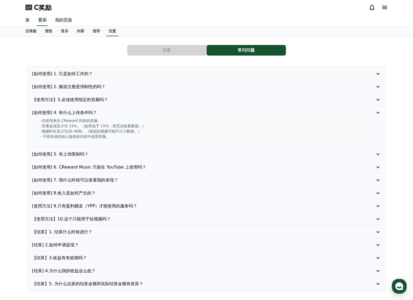
click at [125, 100] on p "【使用方法】3.必须使用指定的音频吗？" at bounding box center [192, 100] width 321 height 6
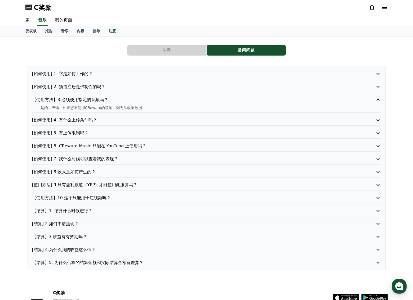
click at [125, 88] on p "[如何使用] 2. 频道注册是强制性的吗？" at bounding box center [192, 87] width 321 height 6
click at [125, 74] on p "[如何使用] 1. 它是如何工作的？" at bounding box center [192, 74] width 321 height 6
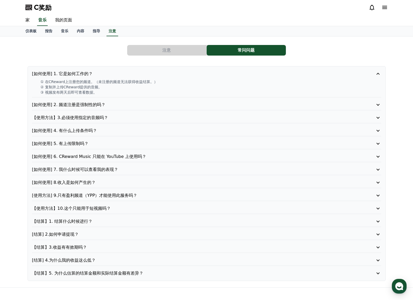
click at [104, 193] on font "[使用方法] 9.只有盈利频道（YPP）才能使用此服务吗？" at bounding box center [84, 195] width 105 height 5
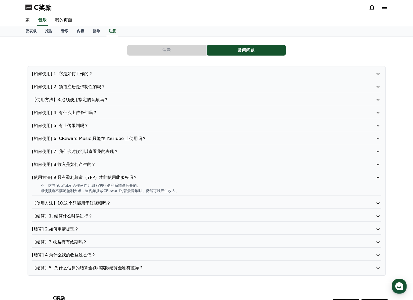
click at [112, 201] on p "【使用方法】10.这个只能用于短视频吗？" at bounding box center [192, 203] width 321 height 6
click at [108, 214] on p "【结算】1. 结算什么时候进行？" at bounding box center [192, 216] width 321 height 6
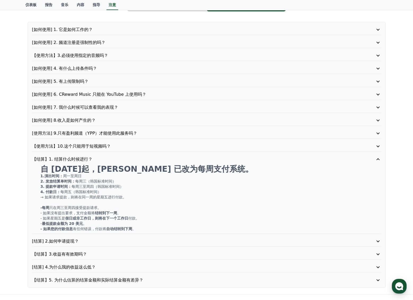
scroll to position [48, 0]
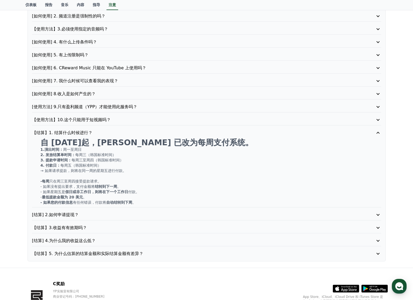
click at [98, 213] on p "[结算] 2.如何申请提现？" at bounding box center [192, 215] width 321 height 6
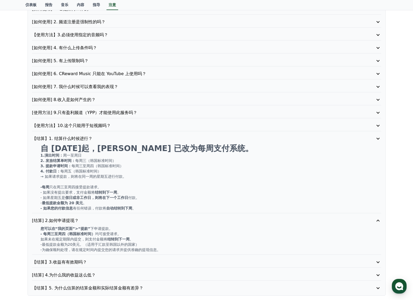
scroll to position [64, 0]
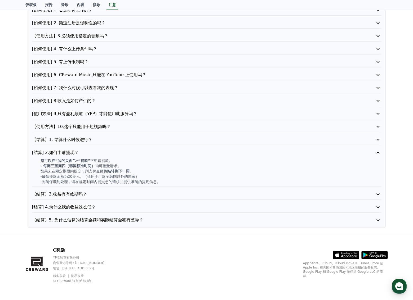
click at [103, 195] on p "【结算】3.收益有有效期吗？" at bounding box center [192, 194] width 321 height 6
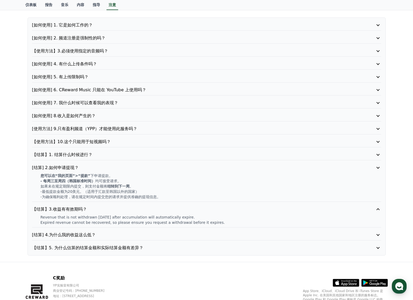
scroll to position [48, 0]
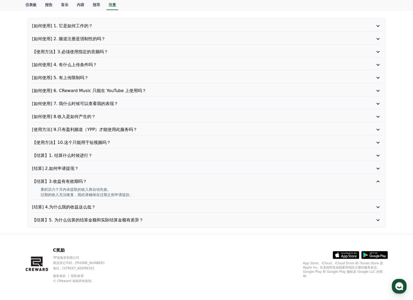
click at [101, 204] on p "[结算] 4.为什么我的收益这么低？" at bounding box center [192, 207] width 321 height 6
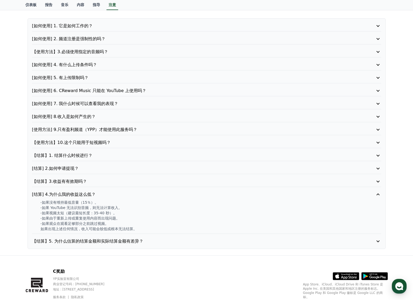
click at [115, 239] on font "【结算】5. 为什么估算的结算金额和实际结算金额有差异？" at bounding box center [87, 241] width 111 height 5
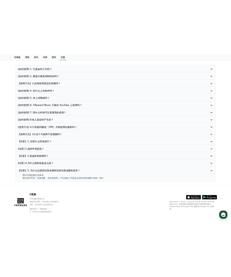
scroll to position [0, 0]
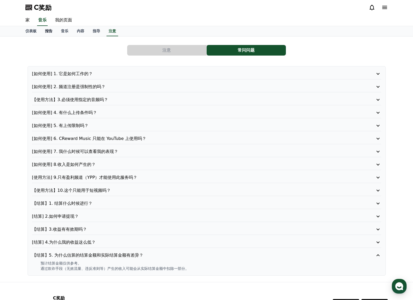
click at [46, 33] on font "报告" at bounding box center [48, 31] width 7 height 4
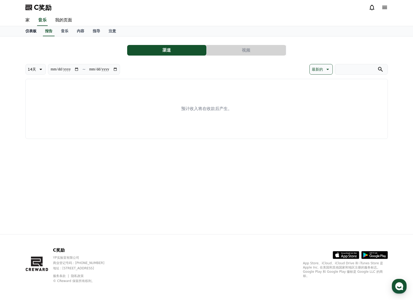
click at [29, 33] on font "仪表板" at bounding box center [30, 31] width 11 height 4
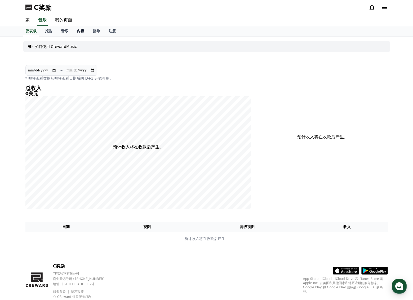
click at [78, 30] on font "内容" at bounding box center [80, 31] width 7 height 4
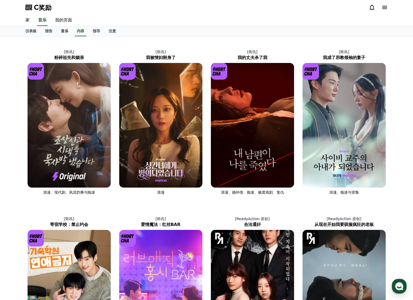
click at [67, 31] on font "音乐" at bounding box center [64, 31] width 7 height 4
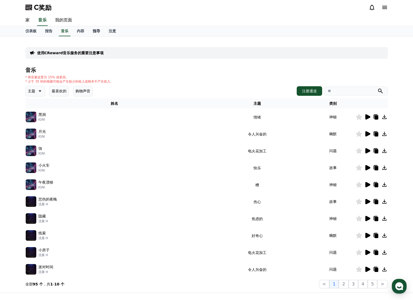
click at [99, 31] on font "指导" at bounding box center [96, 31] width 7 height 4
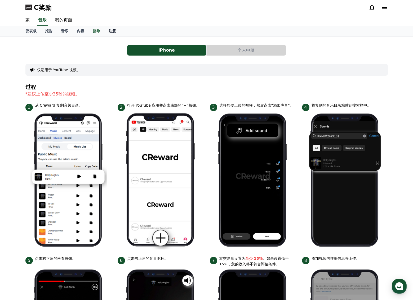
click at [116, 30] on link "注意" at bounding box center [112, 31] width 16 height 10
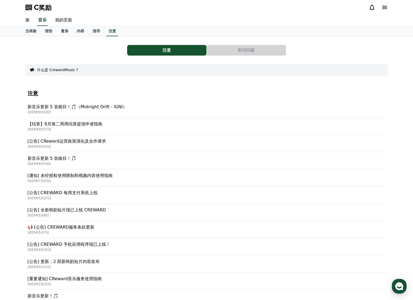
click at [63, 31] on font "音乐" at bounding box center [64, 31] width 7 height 4
click at [52, 31] on link "报告" at bounding box center [49, 31] width 16 height 10
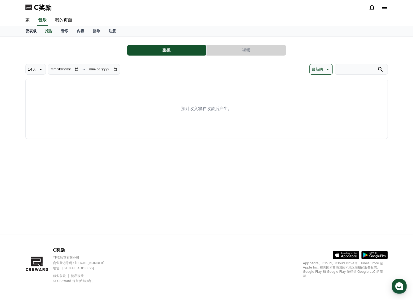
click at [38, 32] on link "仪表板" at bounding box center [31, 31] width 20 height 10
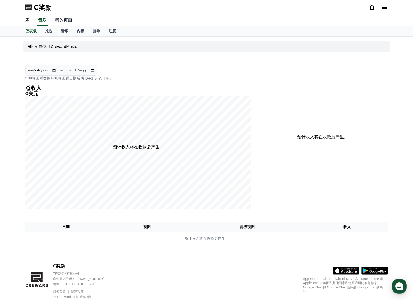
click at [58, 19] on font "我的页面" at bounding box center [63, 19] width 17 height 5
select select "**********"
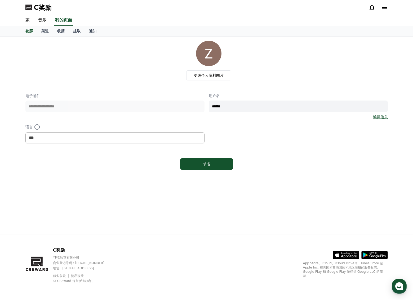
click at [43, 30] on font "渠道" at bounding box center [44, 31] width 7 height 4
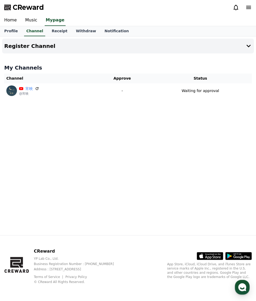
click at [61, 135] on div "Register Channel My Channels Channel Approve Status 宵映 @宵映 - Waiting for approv…" at bounding box center [128, 136] width 256 height 199
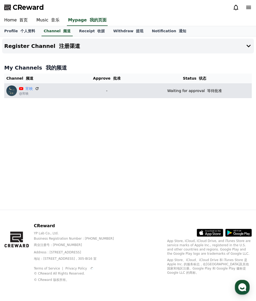
click at [184, 92] on p "Waiting for approval 等待批准" at bounding box center [195, 91] width 55 height 6
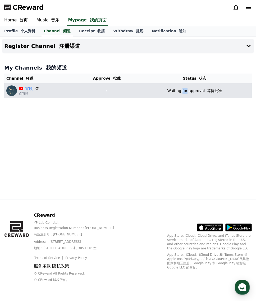
click at [184, 92] on p "Waiting for approval 等待批准" at bounding box center [195, 91] width 55 height 6
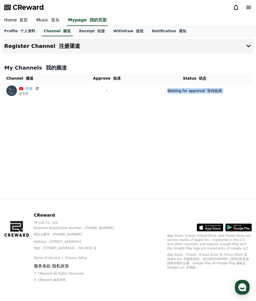
click at [179, 114] on div "Register Channel 注册渠道 My Channels 我的频道 Channel 频道 Approve 批准 Status 状态 宵映 @宵映 -…" at bounding box center [128, 118] width 256 height 163
click at [124, 177] on div "Register Channel 注册渠道 My Channels 我的频道 Channel 频道 Approve 批准 Status 状态 宵映 @宵映 -…" at bounding box center [128, 118] width 256 height 163
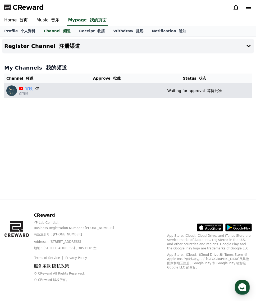
click at [38, 86] on icon at bounding box center [37, 88] width 5 height 5
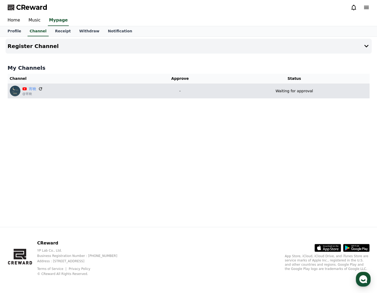
click at [42, 87] on icon at bounding box center [40, 88] width 5 height 5
click at [41, 89] on icon at bounding box center [40, 88] width 5 height 5
click at [41, 89] on icon at bounding box center [40, 88] width 3 height 3
click at [39, 88] on icon at bounding box center [40, 88] width 5 height 5
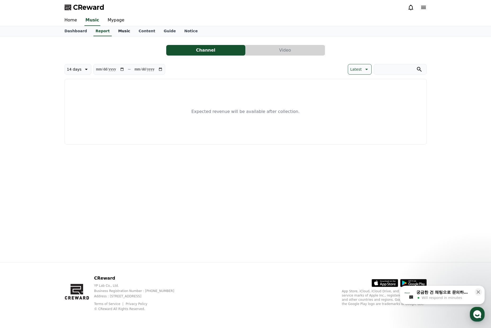
click at [114, 27] on link "Music" at bounding box center [124, 31] width 20 height 10
click at [111, 19] on link "Mypage" at bounding box center [116, 20] width 25 height 11
select select "**********"
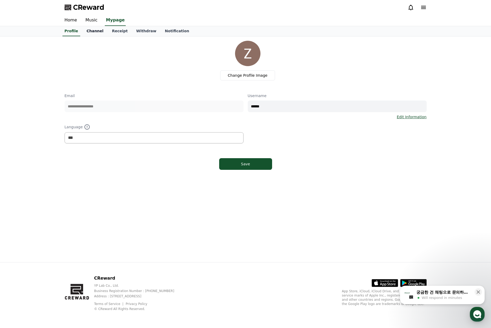
click at [91, 32] on link "Channel" at bounding box center [94, 31] width 25 height 10
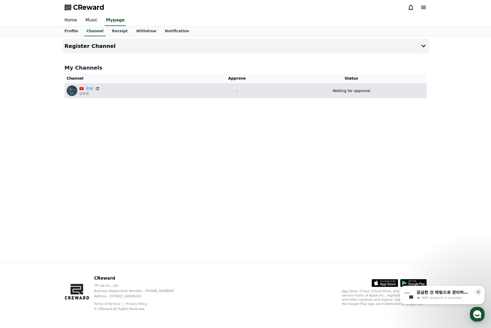
click at [96, 88] on icon at bounding box center [97, 88] width 5 height 5
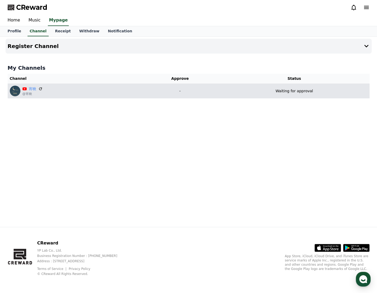
click at [53, 94] on div "宵映 @宵映" at bounding box center [74, 91] width 129 height 11
click at [40, 88] on icon at bounding box center [40, 88] width 5 height 5
click at [151, 88] on p "-" at bounding box center [180, 91] width 74 height 6
click at [175, 91] on p "-" at bounding box center [180, 91] width 74 height 6
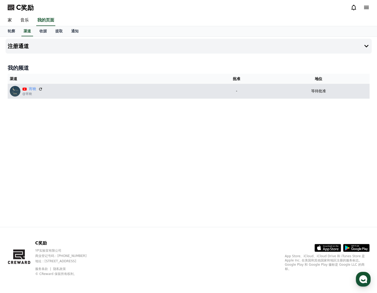
click at [314, 90] on font "等待批准" at bounding box center [318, 91] width 15 height 4
click at [239, 89] on p "-" at bounding box center [237, 91] width 58 height 6
click at [40, 88] on icon at bounding box center [40, 89] width 5 height 5
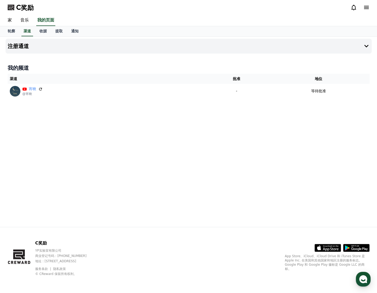
click at [176, 115] on div "注册通道 我的频道 渠道 批准 地位 宵映 @宵映 - 等待批准" at bounding box center [188, 132] width 371 height 190
click at [226, 209] on div "注册通道 我的频道 渠道 批准 地位 宵映 @宵映 - 等待批准" at bounding box center [188, 132] width 371 height 190
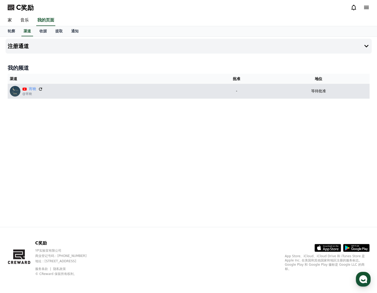
click at [41, 87] on icon at bounding box center [40, 89] width 5 height 5
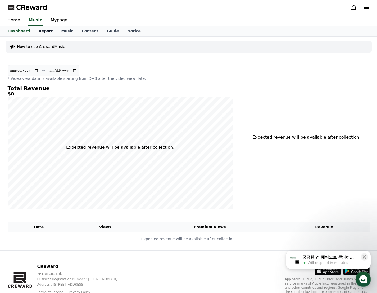
click at [40, 32] on link "Report" at bounding box center [45, 31] width 23 height 10
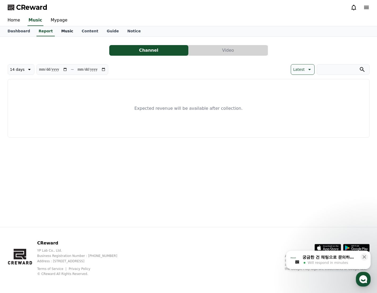
click at [58, 30] on link "Music" at bounding box center [67, 31] width 20 height 10
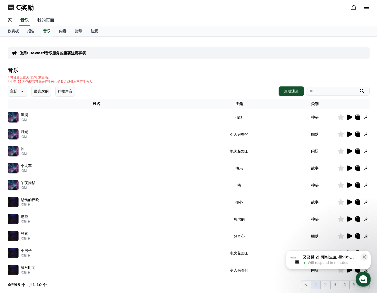
click at [43, 21] on font "我的页面" at bounding box center [45, 19] width 17 height 5
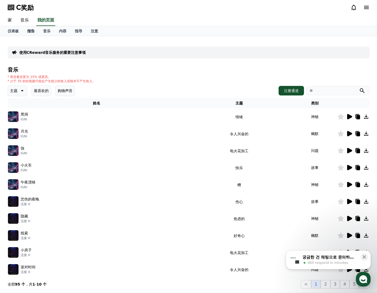
select select "**********"
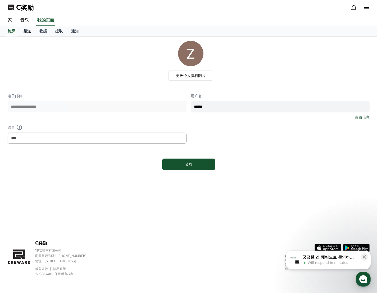
click at [24, 32] on font "渠道" at bounding box center [27, 31] width 7 height 4
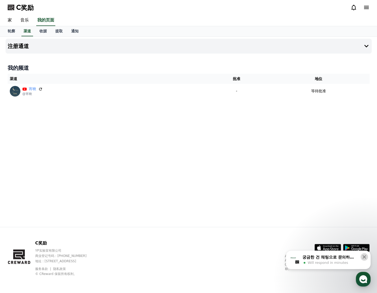
click at [363, 258] on icon at bounding box center [364, 256] width 3 height 3
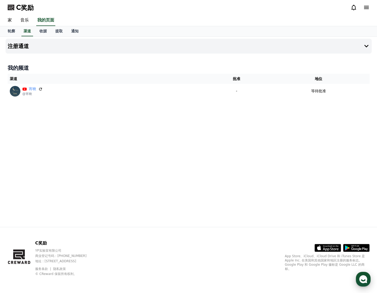
click at [358, 274] on div "button" at bounding box center [363, 278] width 15 height 15
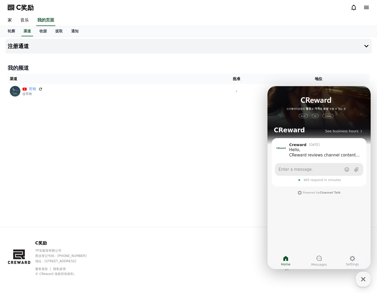
click at [302, 170] on span "Enter a message." at bounding box center [296, 169] width 34 height 5
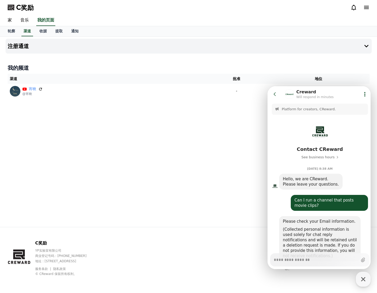
scroll to position [205, 0]
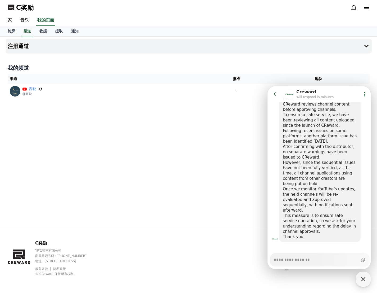
type textarea "*"
click at [275, 94] on icon at bounding box center [274, 93] width 5 height 5
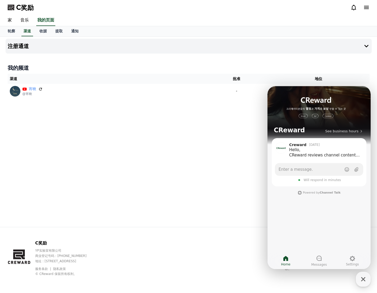
click at [227, 138] on div "注册通道 我的频道 渠道 批准 地位 宵映 @宵映 - 等待批准" at bounding box center [188, 132] width 371 height 190
click at [360, 278] on icon "button" at bounding box center [364, 279] width 10 height 10
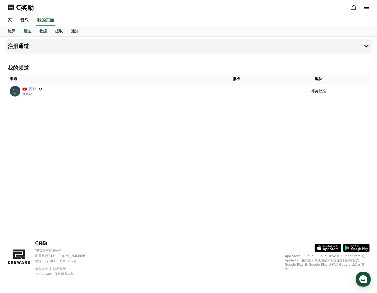
click at [305, 213] on div "注册通道 我的频道 渠道 批准 地位 宵映 @宵映 - 等待批准" at bounding box center [188, 132] width 371 height 190
click at [329, 46] on button "注册通道" at bounding box center [189, 46] width 366 height 15
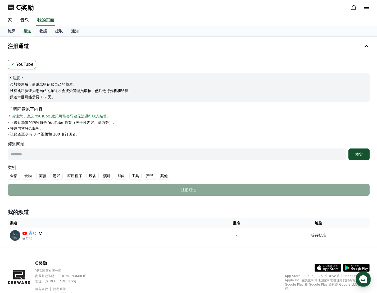
click at [92, 154] on input "text" at bounding box center [177, 154] width 339 height 12
paste input "**********"
type input "**********"
click at [356, 152] on font "核实" at bounding box center [359, 154] width 7 height 4
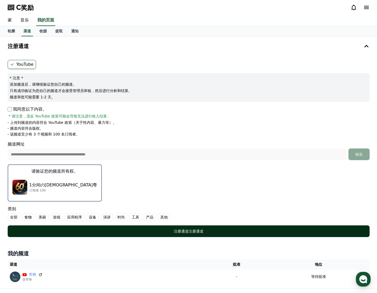
click at [218, 228] on div "注册通道 注册通道" at bounding box center [188, 230] width 341 height 5
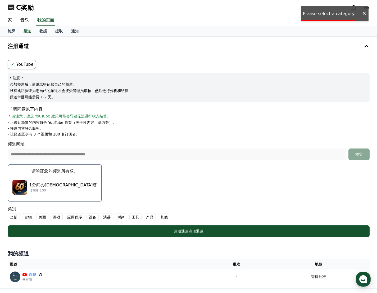
click at [46, 183] on font "1分间の神尊" at bounding box center [63, 184] width 68 height 5
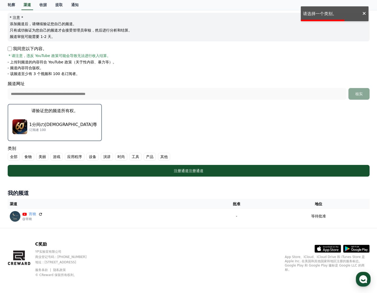
scroll to position [62, 0]
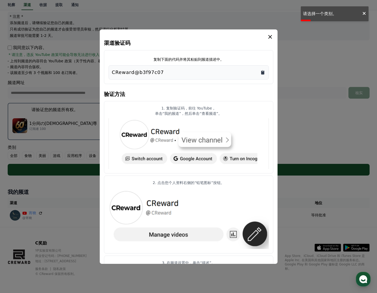
click at [260, 71] on icon "复制到剪贴板" at bounding box center [262, 72] width 5 height 5
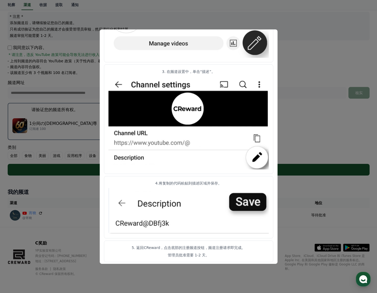
scroll to position [194, 0]
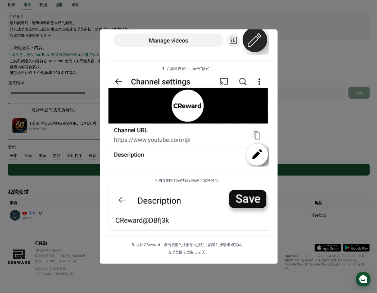
click at [309, 151] on button "关闭模态框" at bounding box center [188, 146] width 377 height 293
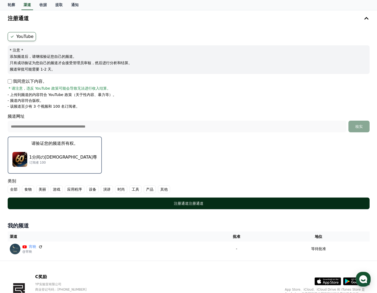
scroll to position [62, 0]
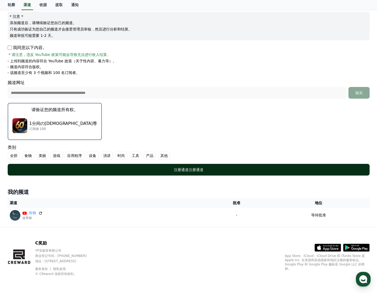
click at [180, 169] on font "注册通道" at bounding box center [181, 169] width 15 height 4
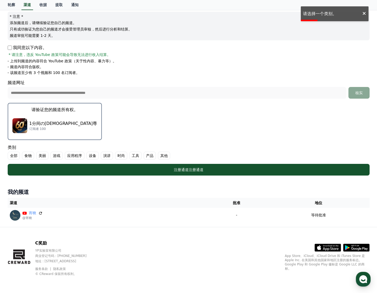
click at [47, 119] on div "1分间の神尊 订阅者 100" at bounding box center [54, 125] width 85 height 21
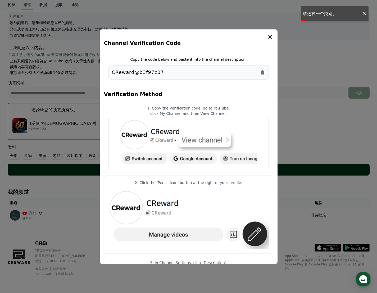
click at [127, 168] on img "modal" at bounding box center [189, 143] width 160 height 51
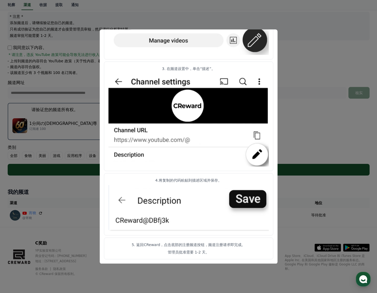
scroll to position [0, 0]
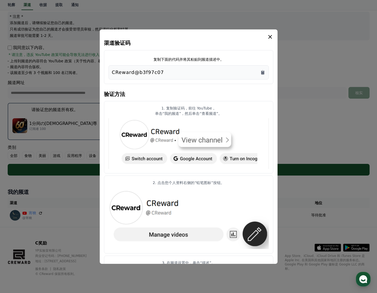
click at [271, 36] on icon "情态动词" at bounding box center [270, 37] width 6 height 6
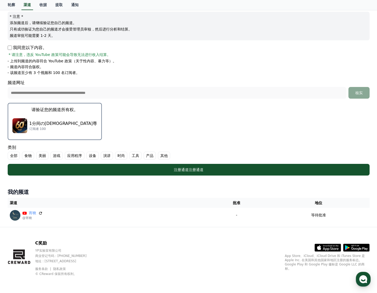
click at [11, 156] on font "全部" at bounding box center [13, 155] width 7 height 4
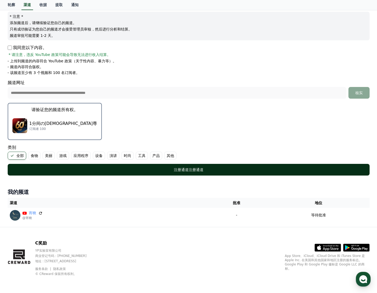
click at [102, 171] on div "注册通道 注册通道" at bounding box center [188, 169] width 341 height 5
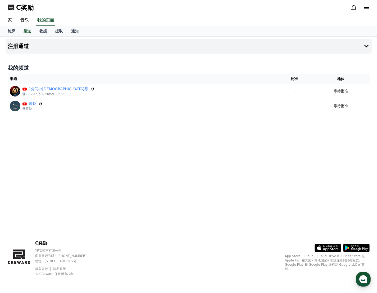
click at [201, 179] on div "注册通道 我的频道 渠道 批准 地位 1分间の[DEMOGRAPHIC_DATA]尊 @いっぷんかんのかみシーン - 等待批准 宵映 @宵映 - 等待批准" at bounding box center [188, 132] width 371 height 190
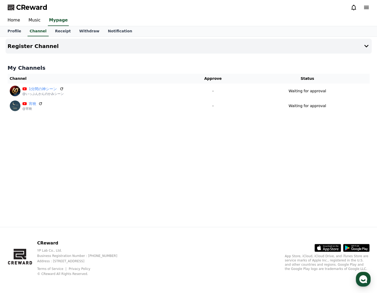
click at [167, 138] on div "Register Channel My Channels Channel Approve Status 1分間の神シーン @いっぷんかんのかみシーン - Wa…" at bounding box center [188, 132] width 371 height 190
click at [114, 49] on button "Register Channel" at bounding box center [189, 46] width 366 height 15
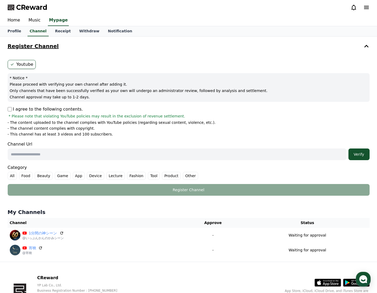
click at [115, 46] on button "Register Channel" at bounding box center [189, 46] width 366 height 15
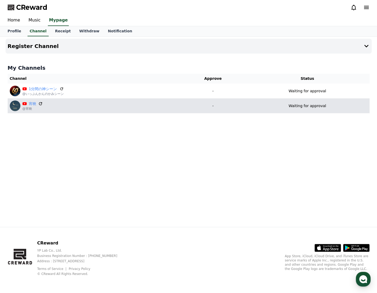
click at [39, 102] on icon at bounding box center [40, 103] width 3 height 3
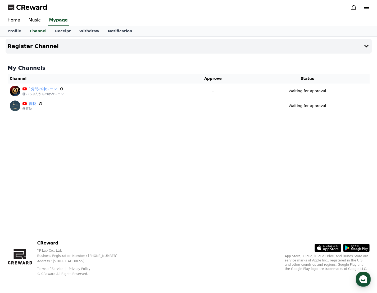
click at [275, 137] on div "Register Channel My Channels Channel Approve Status 1分間の神シーン @いっぷんかんのかみシーン - Wa…" at bounding box center [188, 132] width 371 height 190
click at [163, 158] on div "Register Channel My Channels Channel Approve Status 1分間の神シーン @いっぷんかんのかみシーン - Wa…" at bounding box center [188, 132] width 371 height 190
click at [267, 146] on div "Register Channel My Channels Channel Approve Status 1分間の神シーン @いっぷんかんのかみシーン - Wa…" at bounding box center [188, 132] width 371 height 190
